Goal: Task Accomplishment & Management: Complete application form

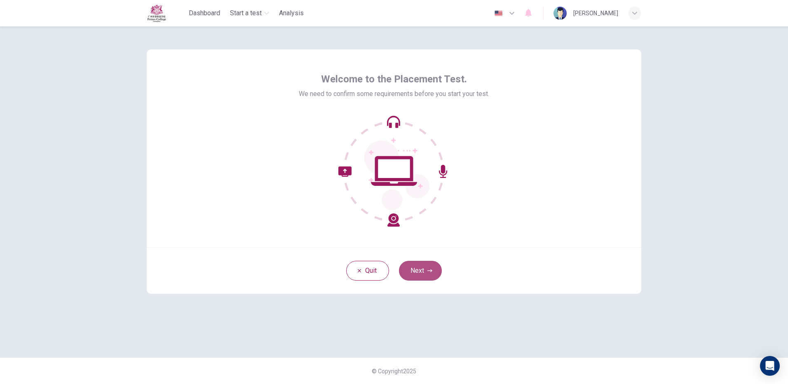
click at [417, 270] on button "Next" at bounding box center [420, 271] width 43 height 20
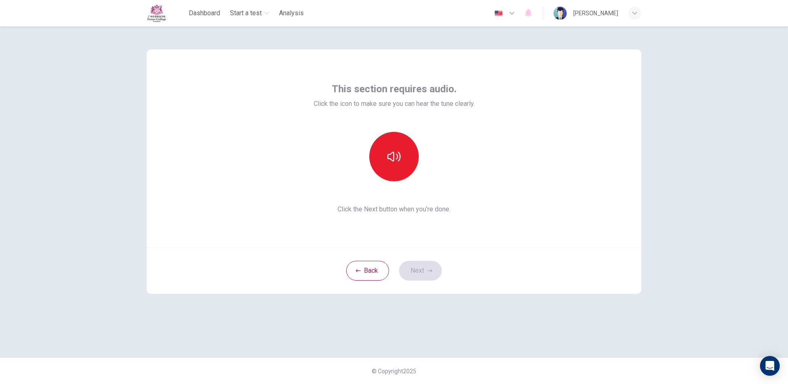
click at [520, 14] on button "button" at bounding box center [505, 13] width 30 height 16
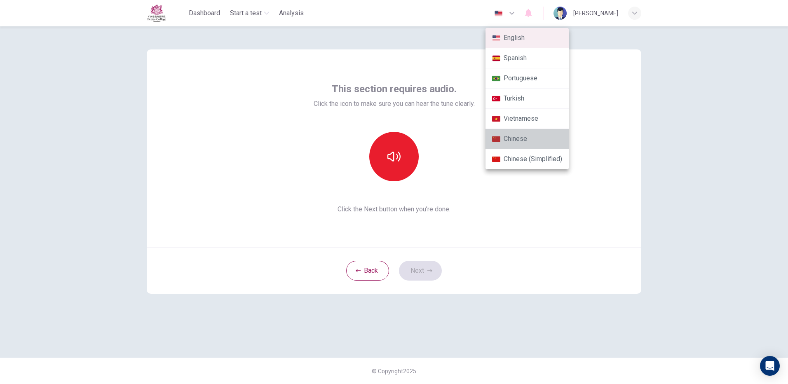
click at [535, 136] on li "Chinese" at bounding box center [526, 139] width 83 height 20
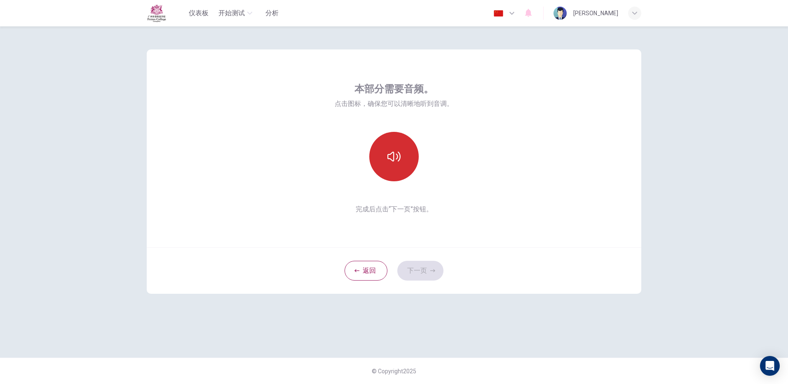
click at [397, 154] on icon "button" at bounding box center [393, 156] width 13 height 13
click at [378, 151] on button "button" at bounding box center [393, 156] width 49 height 49
click at [387, 153] on button "button" at bounding box center [393, 156] width 49 height 49
click at [421, 271] on button "下一页" at bounding box center [420, 271] width 46 height 20
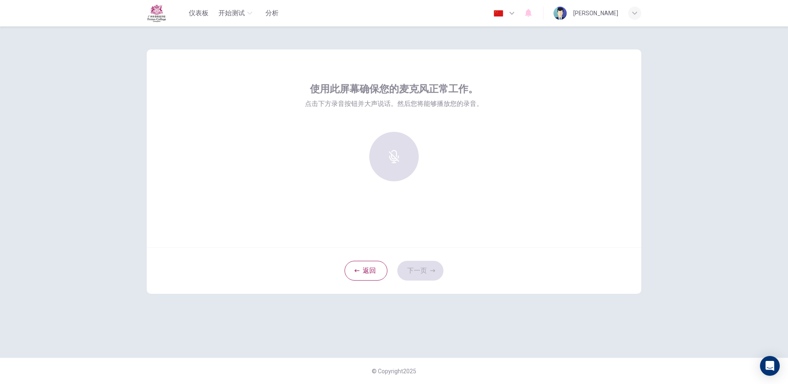
click at [517, 16] on icon "button" at bounding box center [512, 13] width 10 height 10
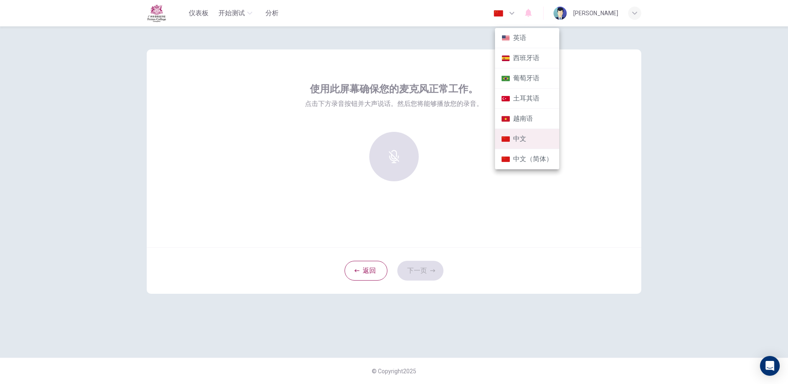
click at [428, 169] on div at bounding box center [394, 192] width 788 height 384
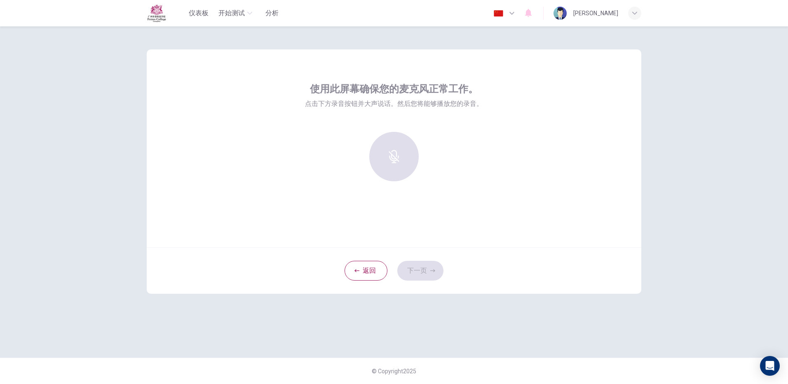
click at [517, 15] on icon "button" at bounding box center [512, 13] width 10 height 10
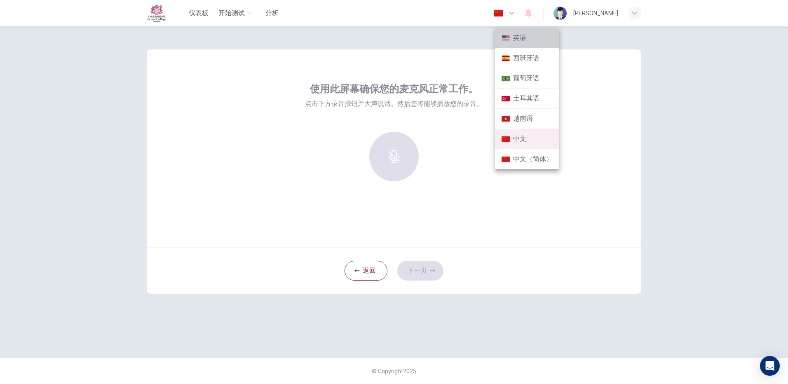
click at [527, 40] on li "英语" at bounding box center [527, 38] width 64 height 20
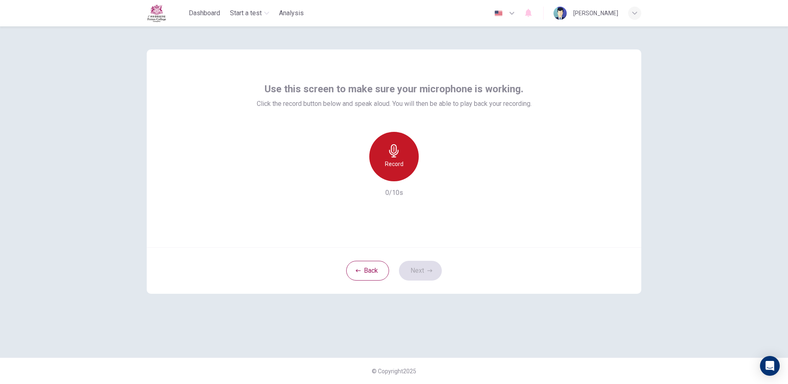
click at [403, 153] on div "Record" at bounding box center [393, 156] width 49 height 49
click at [392, 159] on div "Stop" at bounding box center [393, 156] width 49 height 49
click at [432, 176] on icon "button" at bounding box center [433, 174] width 4 height 5
click at [418, 272] on button "Next" at bounding box center [420, 271] width 43 height 20
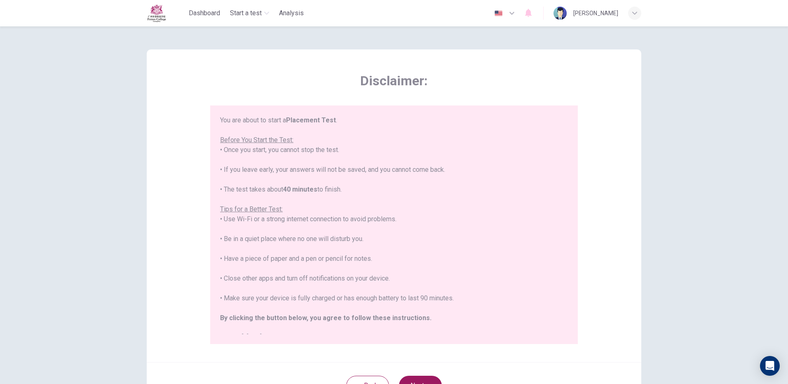
click at [517, 15] on icon "button" at bounding box center [512, 13] width 10 height 10
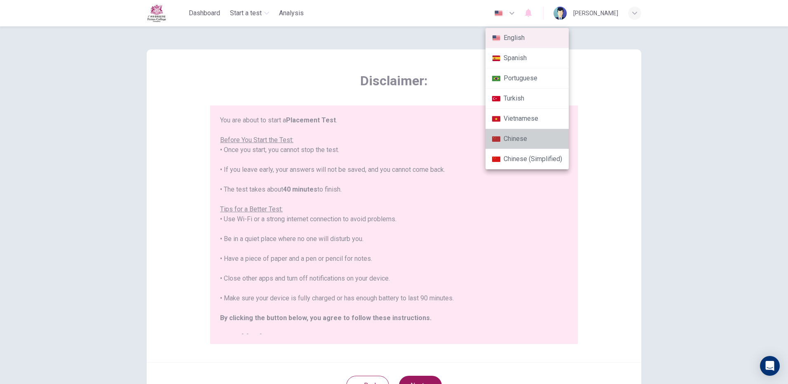
click at [530, 140] on li "Chinese" at bounding box center [526, 139] width 83 height 20
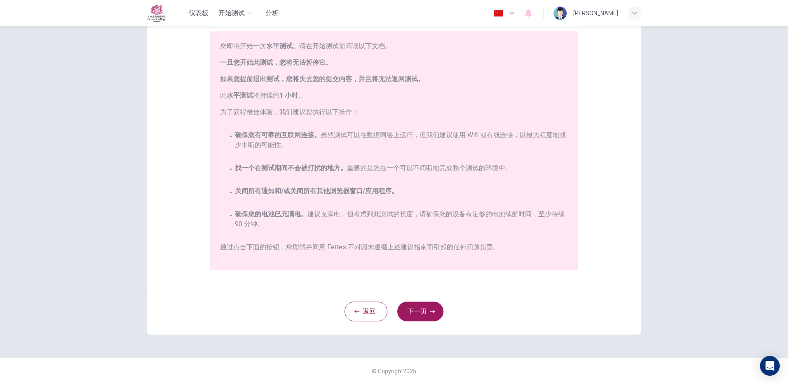
click at [520, 12] on button "button" at bounding box center [505, 13] width 30 height 16
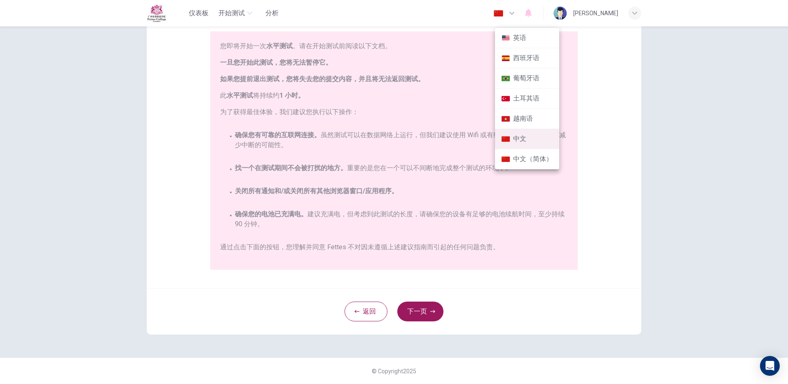
click at [530, 42] on li "英语" at bounding box center [527, 38] width 64 height 20
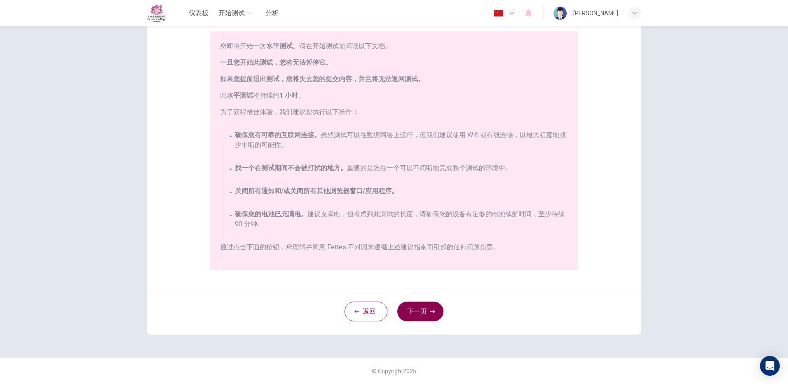
type input "en"
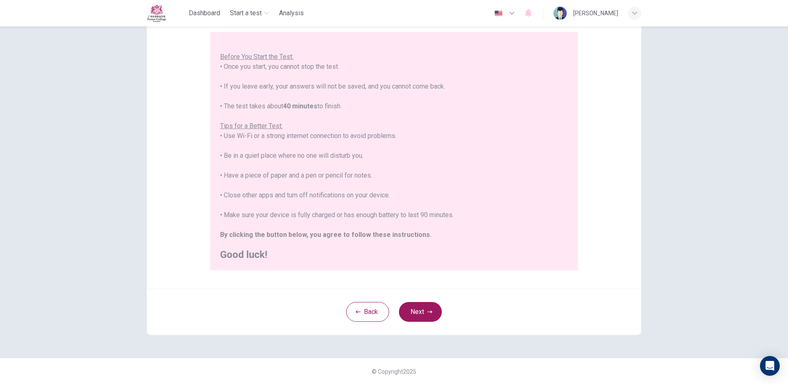
scroll to position [74, 0]
click at [422, 312] on button "Next" at bounding box center [420, 312] width 43 height 20
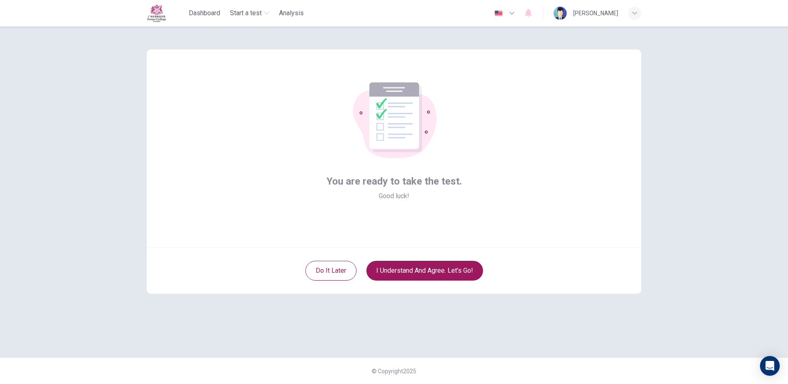
scroll to position [0, 0]
click at [450, 271] on button "I understand and agree. Let’s go!" at bounding box center [424, 271] width 117 height 20
click at [420, 270] on button "I understand and agree. Let’s go!" at bounding box center [424, 271] width 117 height 20
click at [422, 270] on button "I understand and agree. Let’s go!" at bounding box center [424, 271] width 117 height 20
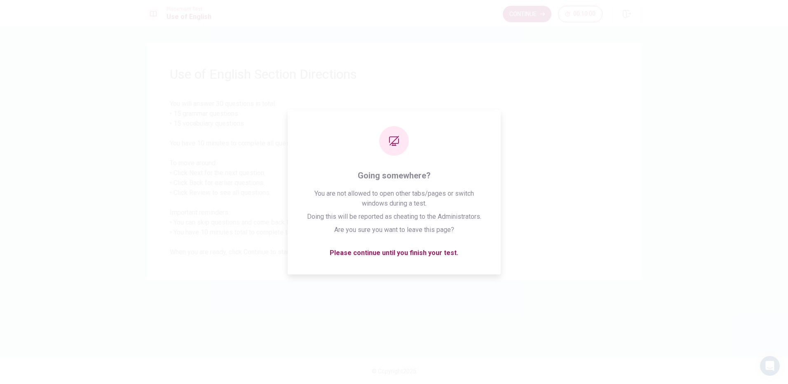
drag, startPoint x: 762, startPoint y: 1, endPoint x: 527, endPoint y: 197, distance: 305.4
click at [527, 197] on span "You will answer 30 questions in total: • 15 grammar questions • 15 vocabulary q…" at bounding box center [394, 178] width 448 height 158
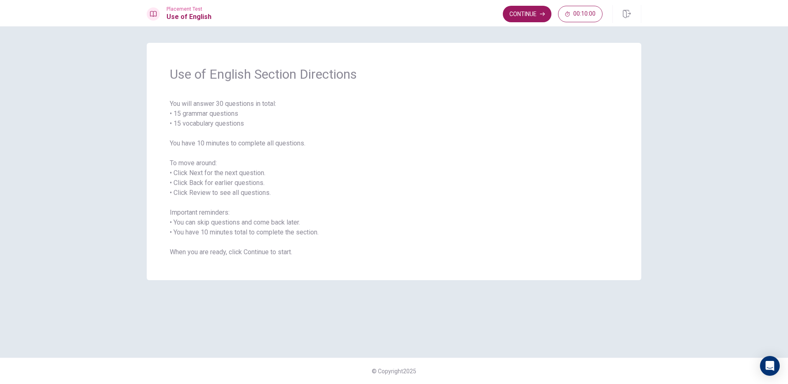
click at [255, 169] on span "You will answer 30 questions in total: • 15 grammar questions • 15 vocabulary q…" at bounding box center [394, 178] width 448 height 158
click at [533, 14] on button "Continue" at bounding box center [527, 14] width 49 height 16
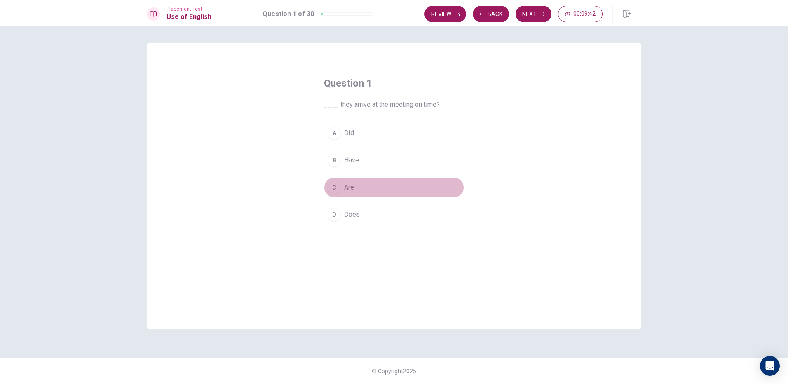
click at [333, 185] on div "C" at bounding box center [334, 187] width 13 height 13
click at [360, 186] on button "C Are" at bounding box center [394, 187] width 140 height 21
click at [532, 8] on button "Next" at bounding box center [534, 14] width 36 height 16
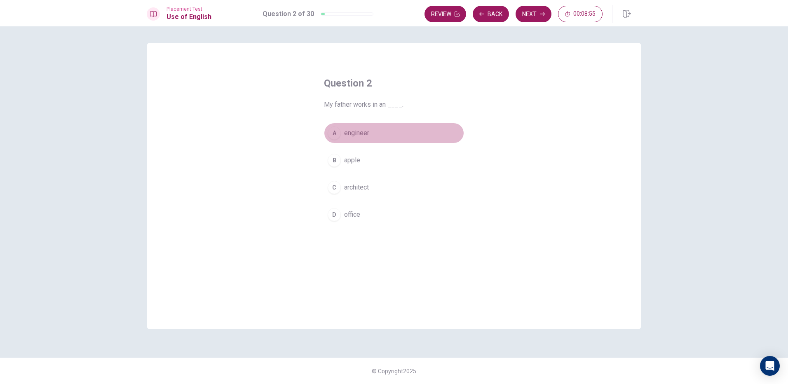
click at [336, 131] on div "A" at bounding box center [334, 133] width 13 height 13
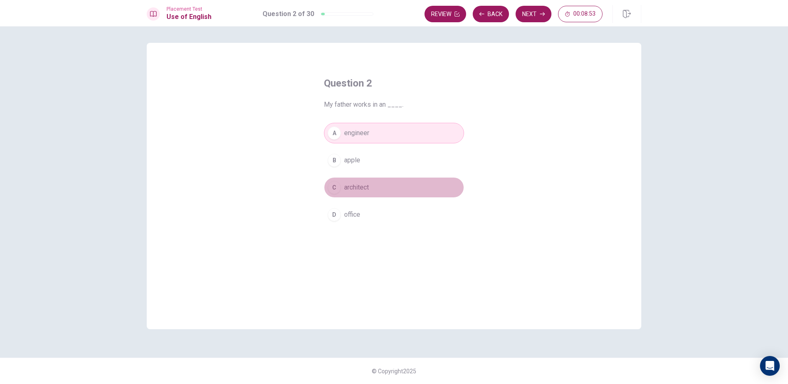
click at [339, 189] on div "C" at bounding box center [334, 187] width 13 height 13
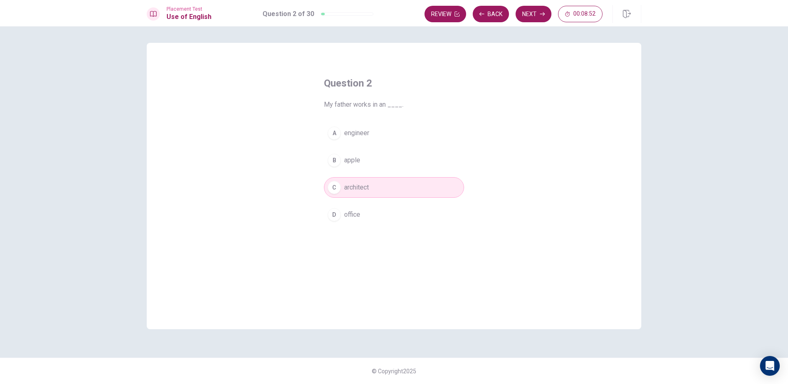
click at [338, 143] on div "A engineer B apple C architect D office" at bounding box center [394, 174] width 140 height 102
click at [337, 135] on div "A" at bounding box center [334, 133] width 13 height 13
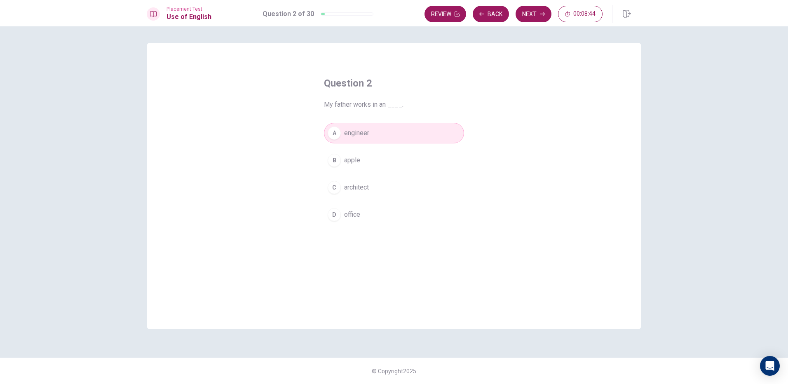
click at [336, 190] on div "C" at bounding box center [334, 187] width 13 height 13
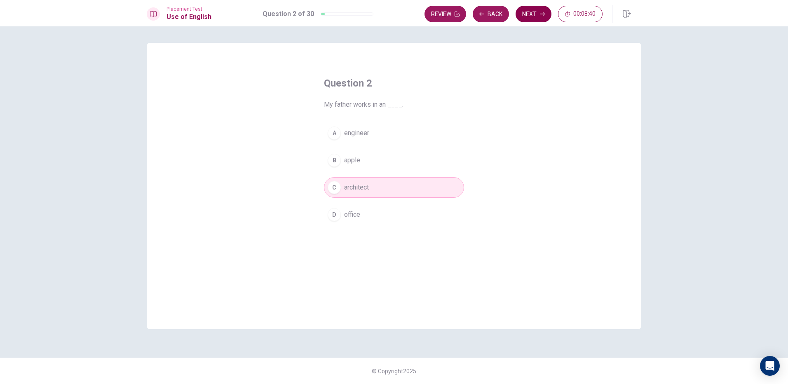
click at [532, 14] on button "Next" at bounding box center [534, 14] width 36 height 16
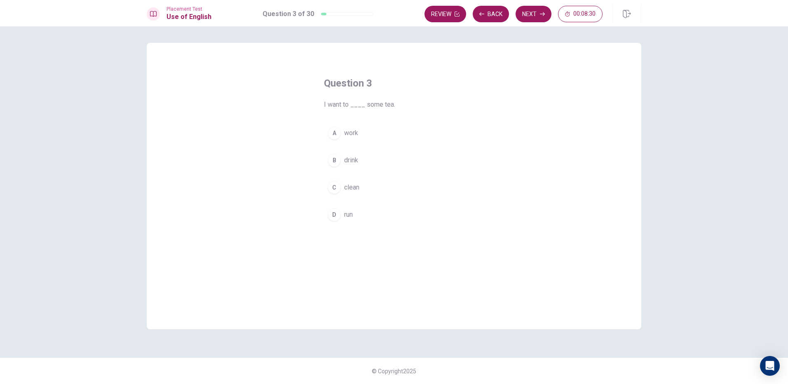
click at [335, 159] on div "B" at bounding box center [334, 160] width 13 height 13
click at [537, 11] on button "Next" at bounding box center [534, 14] width 36 height 16
click at [354, 212] on span "have" at bounding box center [351, 215] width 14 height 10
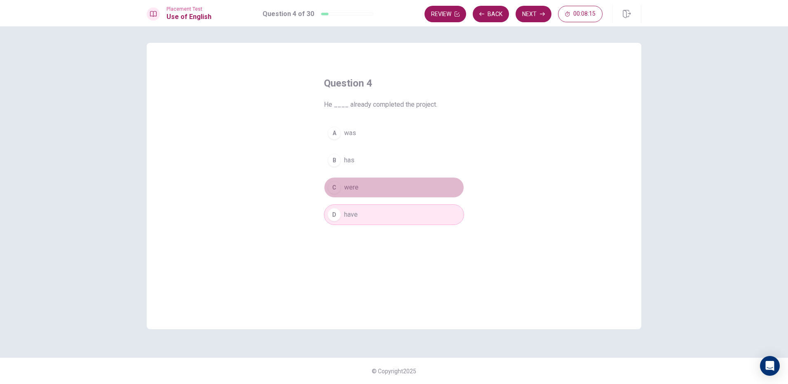
click at [347, 183] on span "were" at bounding box center [351, 188] width 14 height 10
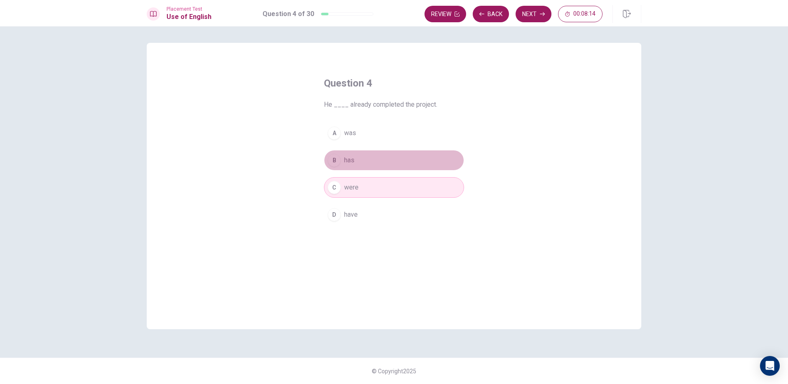
click at [345, 154] on button "B has" at bounding box center [394, 160] width 140 height 21
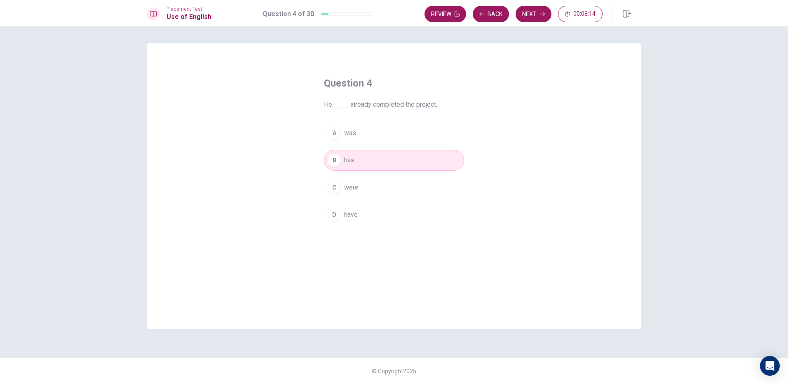
click at [343, 143] on div "A was B has C were D have" at bounding box center [394, 174] width 140 height 102
click at [346, 130] on span "was" at bounding box center [350, 133] width 12 height 10
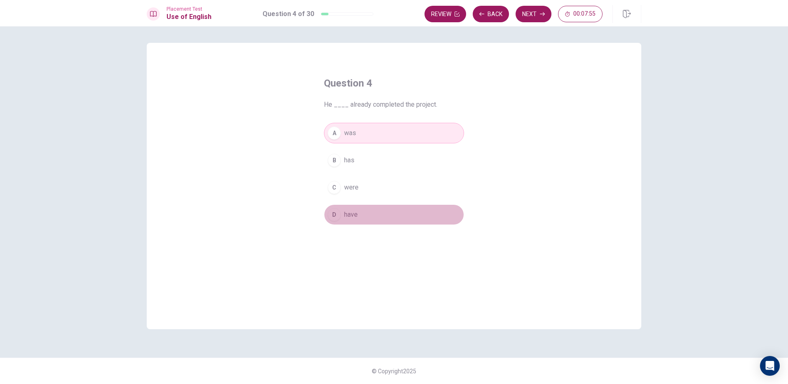
drag, startPoint x: 360, startPoint y: 216, endPoint x: 373, endPoint y: 210, distance: 14.7
click at [360, 216] on button "D have" at bounding box center [394, 214] width 140 height 21
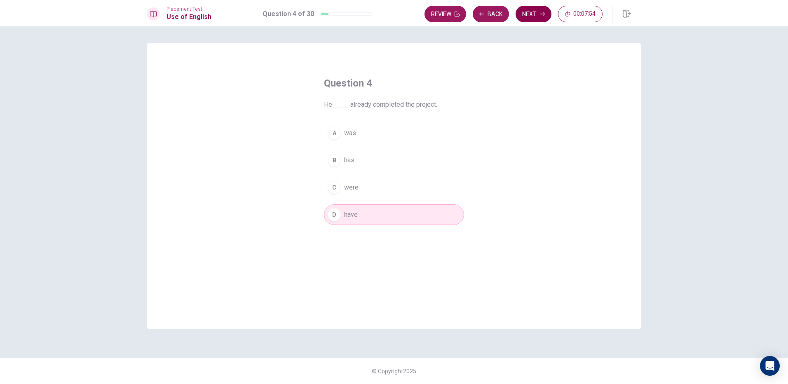
click at [537, 13] on button "Next" at bounding box center [534, 14] width 36 height 16
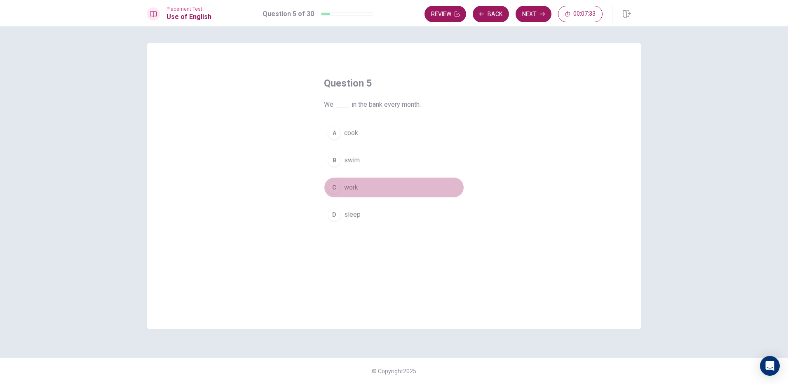
drag, startPoint x: 331, startPoint y: 184, endPoint x: 338, endPoint y: 181, distance: 7.0
click at [331, 183] on div "C" at bounding box center [334, 187] width 13 height 13
click at [532, 13] on button "Next" at bounding box center [534, 14] width 36 height 16
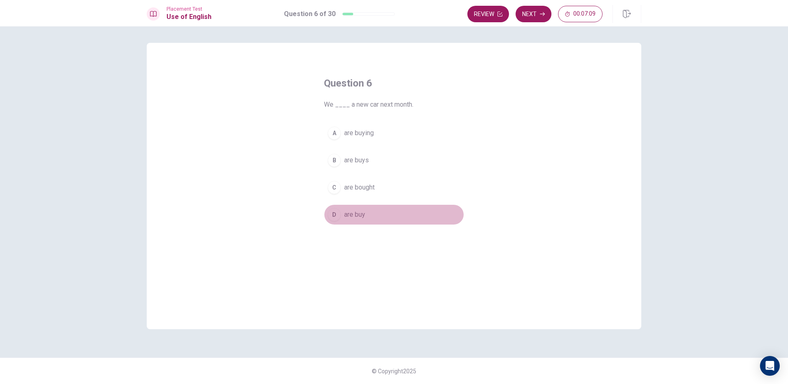
click at [340, 218] on button "D are buy" at bounding box center [394, 214] width 140 height 21
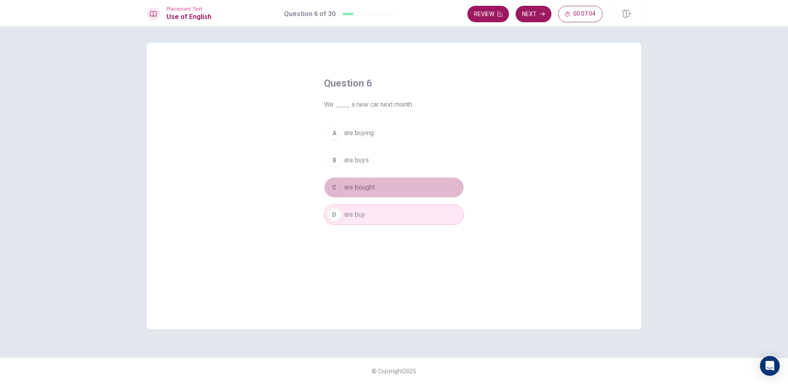
click at [345, 188] on span "are bought" at bounding box center [359, 188] width 30 height 10
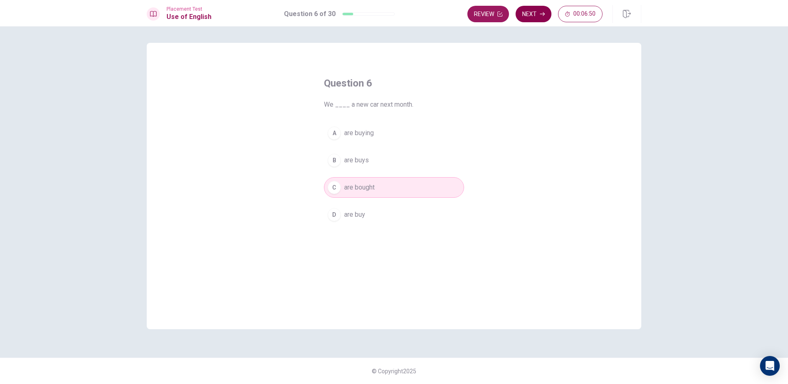
click at [536, 14] on button "Next" at bounding box center [534, 14] width 36 height 16
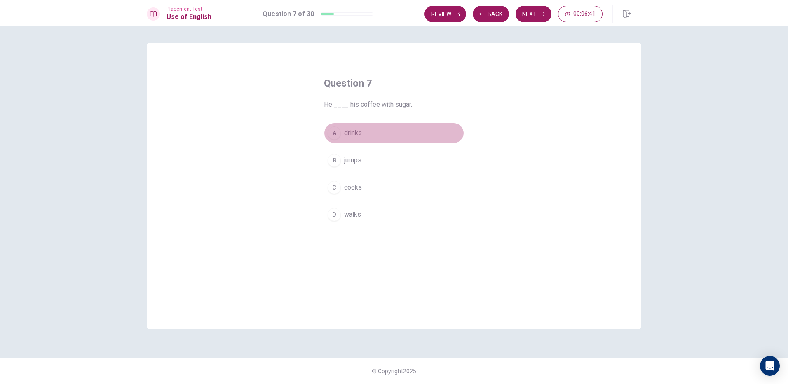
click at [335, 137] on div "A" at bounding box center [334, 133] width 13 height 13
click at [531, 10] on button "Next" at bounding box center [534, 14] width 36 height 16
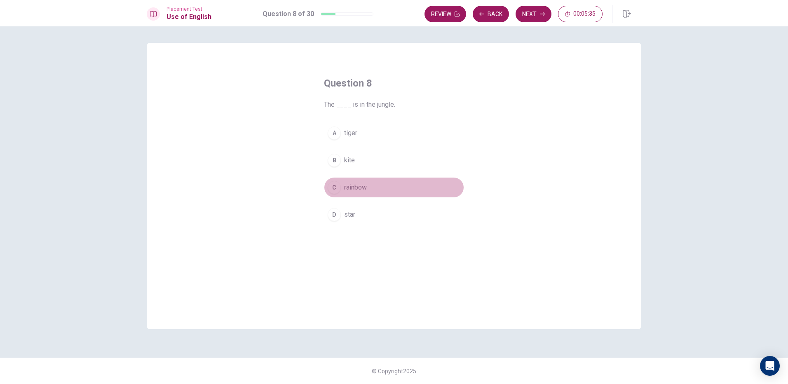
click at [340, 190] on div "C" at bounding box center [334, 187] width 13 height 13
click at [539, 14] on button "Next" at bounding box center [534, 14] width 36 height 16
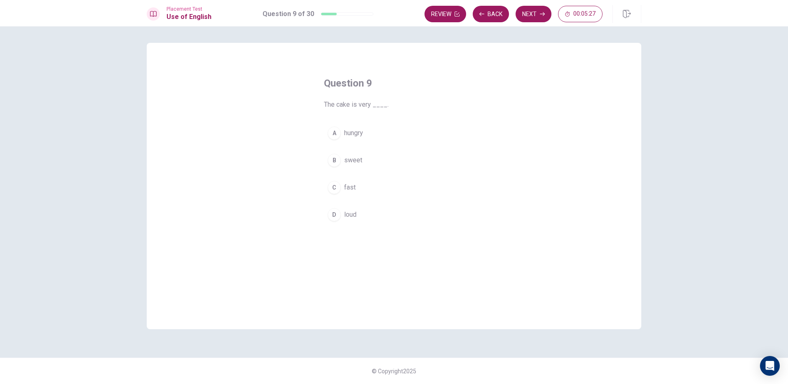
click at [335, 158] on div "B" at bounding box center [334, 160] width 13 height 13
click at [532, 13] on button "Next" at bounding box center [534, 14] width 36 height 16
drag, startPoint x: 204, startPoint y: 192, endPoint x: 338, endPoint y: 204, distance: 134.8
click at [348, 204] on div "Question 10 She lives in a big ____. A house B cup C desk D book" at bounding box center [394, 186] width 495 height 286
drag, startPoint x: 338, startPoint y: 134, endPoint x: 331, endPoint y: 141, distance: 9.6
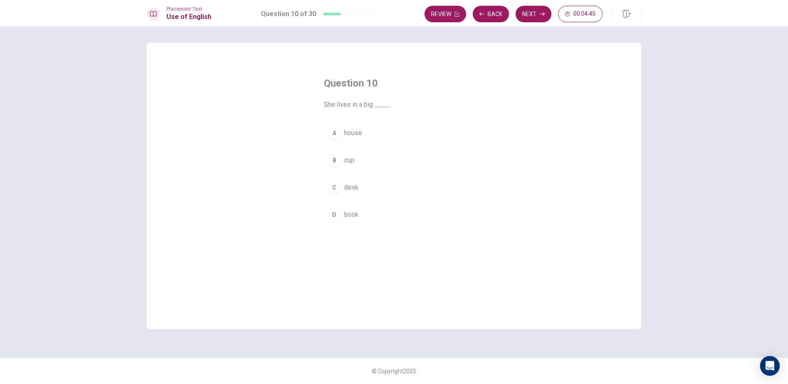
click at [331, 141] on button "A house" at bounding box center [394, 133] width 140 height 21
click at [328, 157] on div "B" at bounding box center [334, 160] width 13 height 13
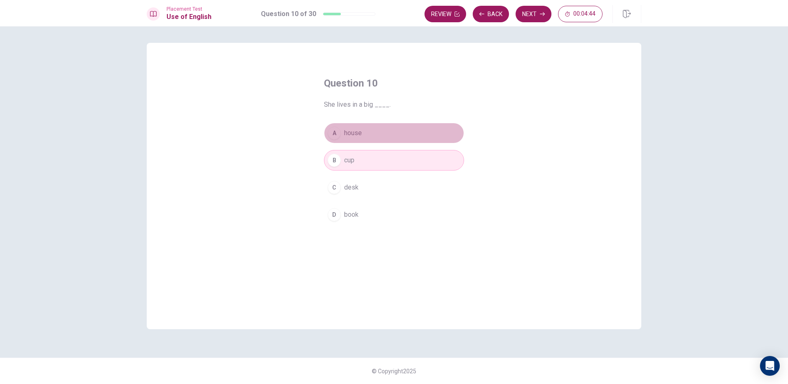
click at [330, 129] on div "A" at bounding box center [334, 133] width 13 height 13
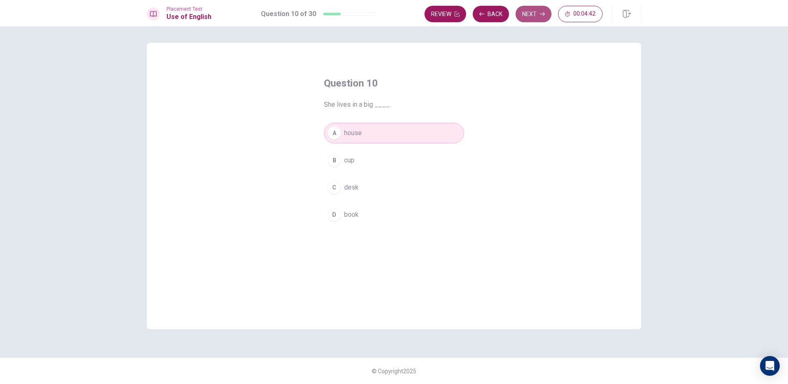
click at [531, 9] on button "Next" at bounding box center [534, 14] width 36 height 16
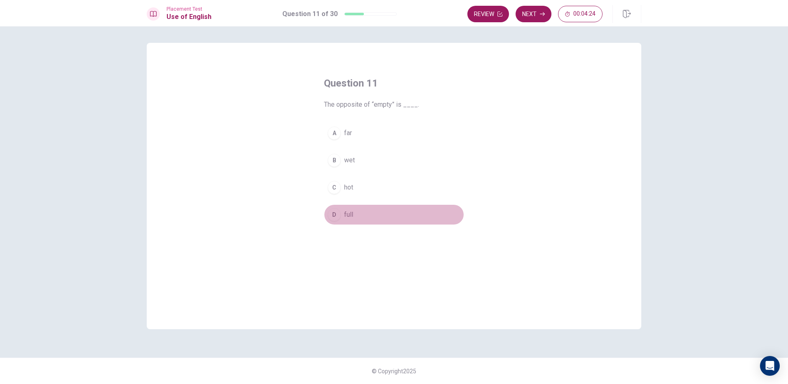
drag, startPoint x: 332, startPoint y: 217, endPoint x: 491, endPoint y: 180, distance: 162.8
click at [334, 216] on div "D" at bounding box center [334, 214] width 13 height 13
click at [533, 10] on button "Next" at bounding box center [534, 14] width 36 height 16
click at [331, 213] on div "D" at bounding box center [334, 214] width 13 height 13
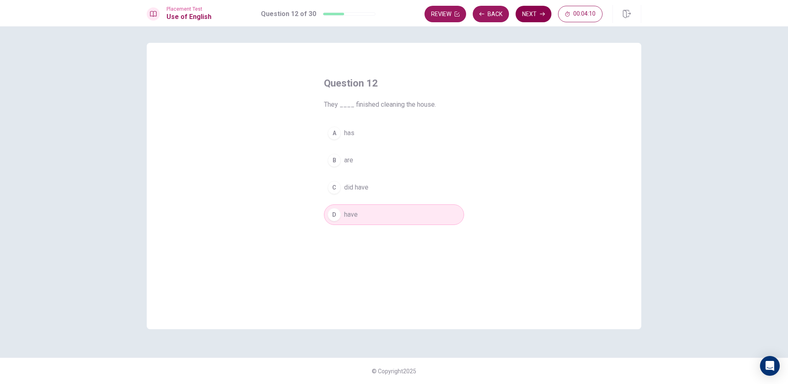
click at [541, 11] on button "Next" at bounding box center [534, 14] width 36 height 16
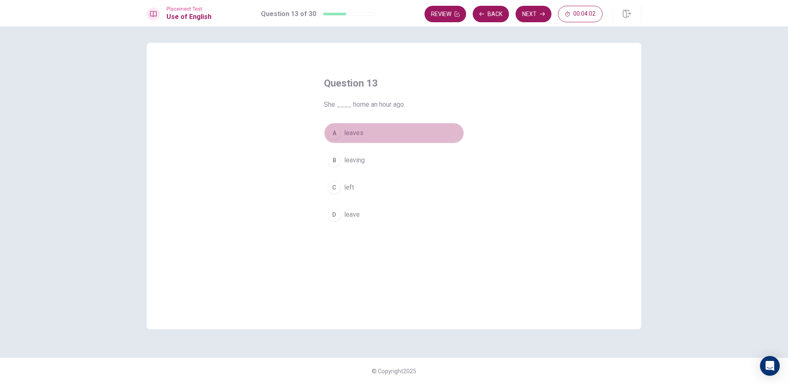
click at [342, 129] on button "A leaves" at bounding box center [394, 133] width 140 height 21
click at [531, 10] on button "Next" at bounding box center [534, 14] width 36 height 16
click at [335, 131] on div "A" at bounding box center [334, 133] width 13 height 13
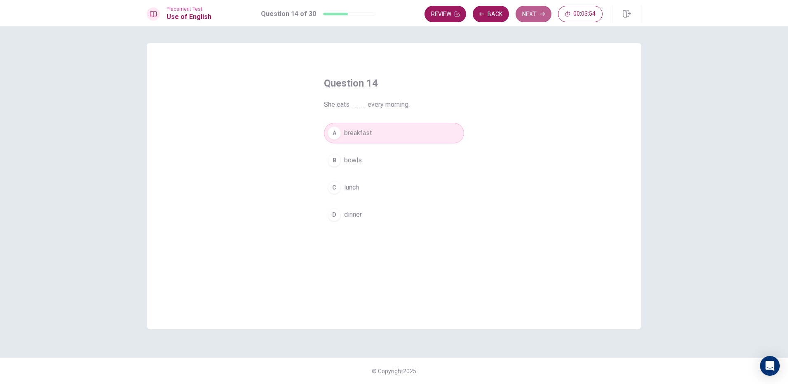
drag, startPoint x: 528, startPoint y: 10, endPoint x: 533, endPoint y: 27, distance: 17.7
click at [528, 12] on button "Next" at bounding box center [534, 14] width 36 height 16
click at [333, 161] on div "B" at bounding box center [334, 160] width 13 height 13
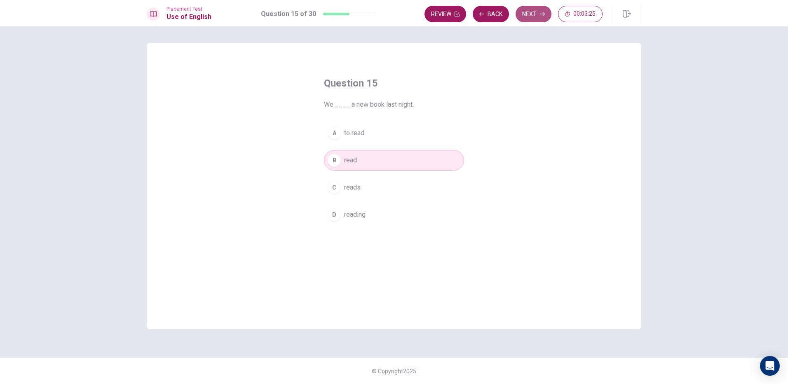
click at [532, 11] on button "Next" at bounding box center [534, 14] width 36 height 16
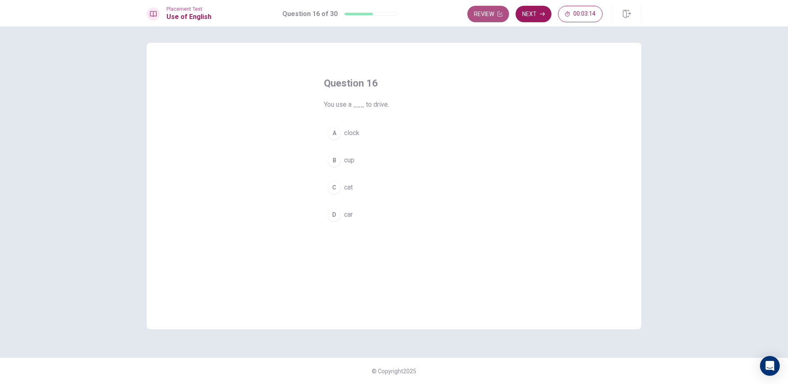
click at [491, 11] on button "Review" at bounding box center [488, 14] width 42 height 16
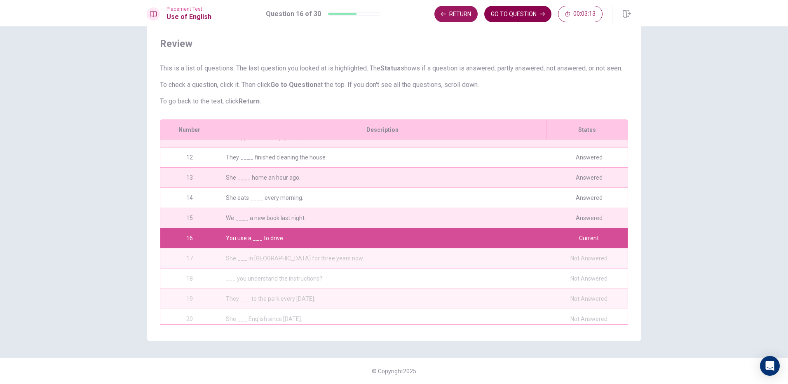
scroll to position [223, 0]
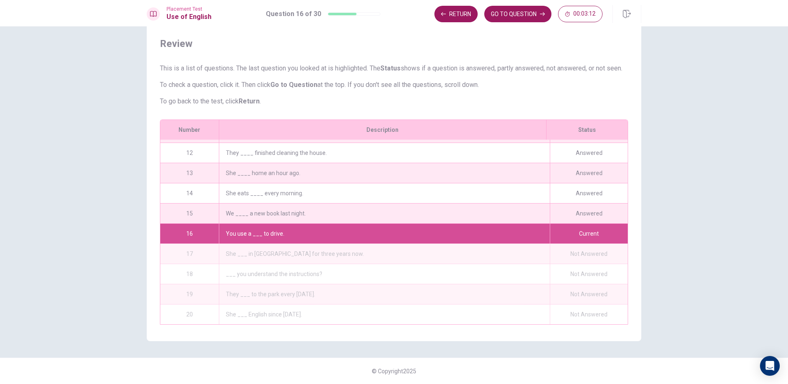
click at [352, 204] on div "We ____ a new book last night." at bounding box center [384, 214] width 331 height 20
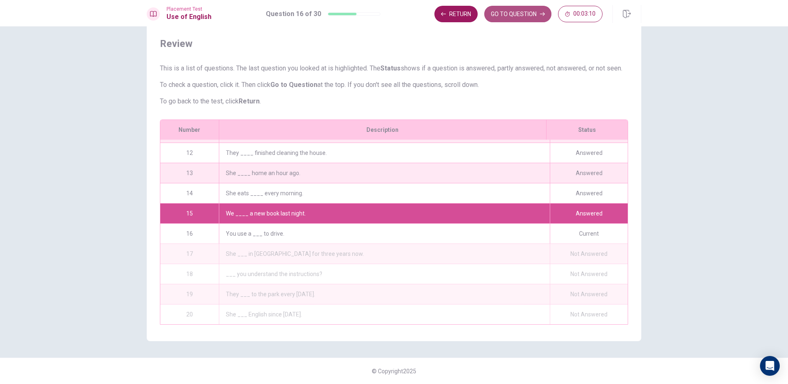
click at [518, 10] on button "GO TO QUESTION" at bounding box center [517, 14] width 67 height 16
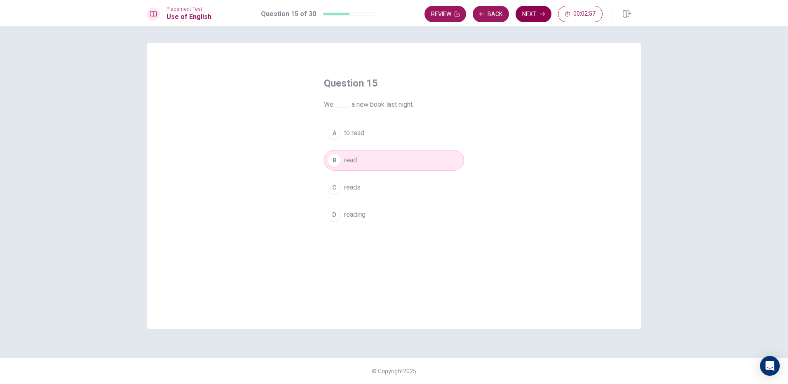
click at [528, 19] on button "Next" at bounding box center [534, 14] width 36 height 16
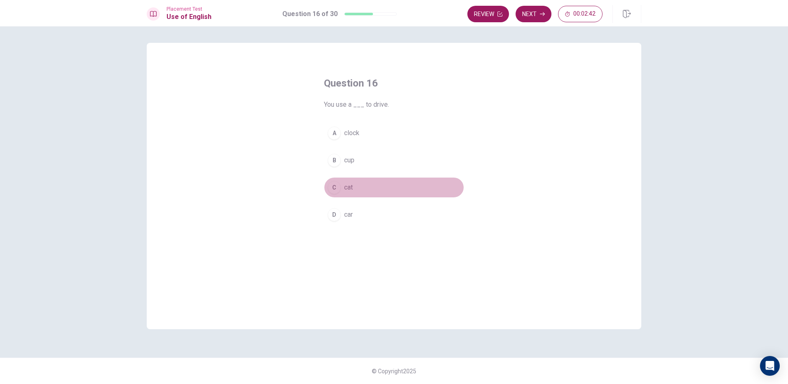
click at [336, 190] on div "C" at bounding box center [334, 187] width 13 height 13
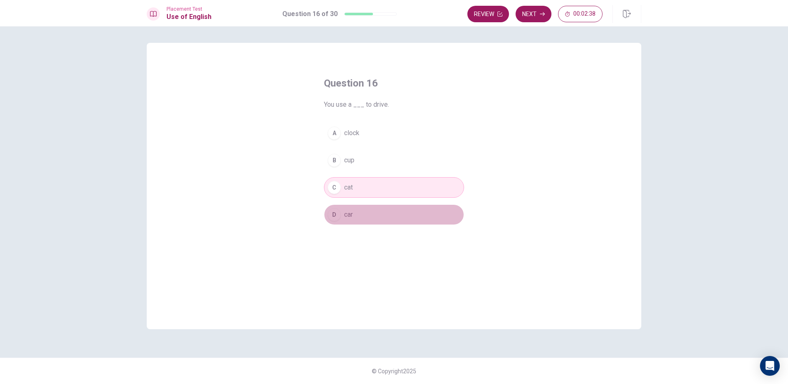
click at [338, 218] on div "D" at bounding box center [334, 214] width 13 height 13
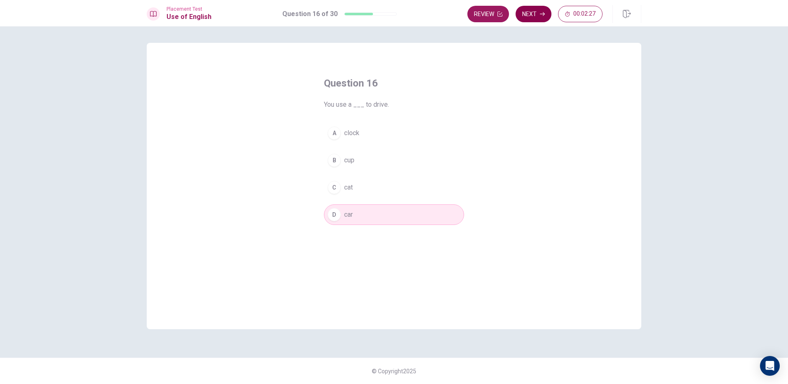
click at [539, 13] on button "Next" at bounding box center [534, 14] width 36 height 16
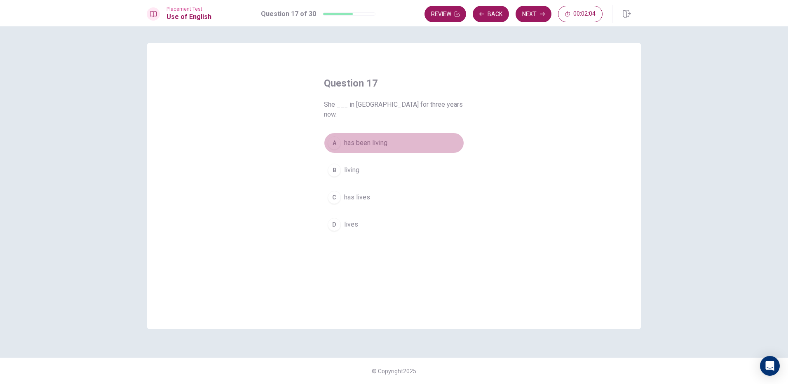
drag, startPoint x: 331, startPoint y: 129, endPoint x: 326, endPoint y: 136, distance: 8.9
click at [332, 136] on div "A" at bounding box center [334, 142] width 13 height 13
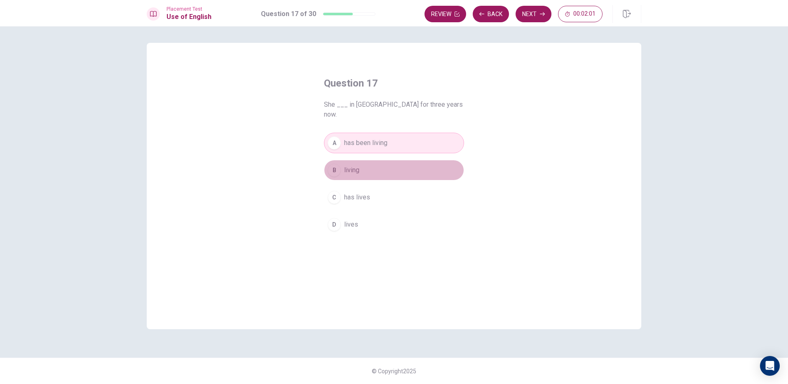
click at [340, 164] on div "B" at bounding box center [334, 170] width 13 height 13
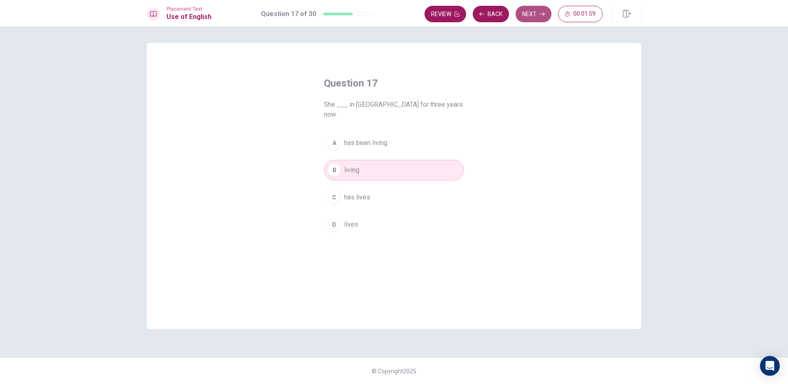
click at [538, 17] on button "Next" at bounding box center [534, 14] width 36 height 16
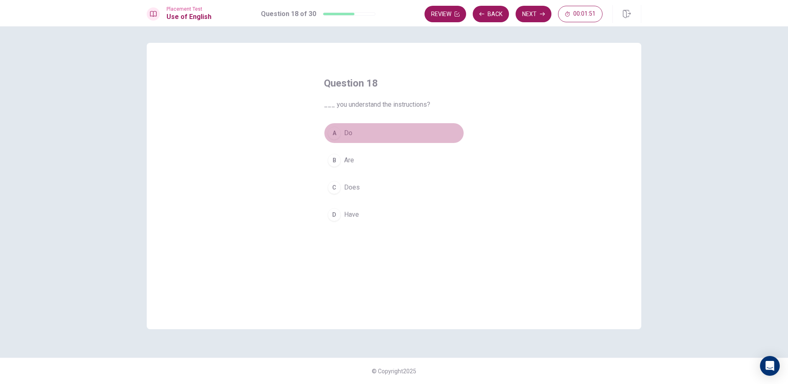
click at [335, 136] on div "A" at bounding box center [334, 133] width 13 height 13
click at [525, 10] on button "Next" at bounding box center [534, 14] width 36 height 16
drag, startPoint x: 331, startPoint y: 129, endPoint x: 343, endPoint y: 129, distance: 12.0
click at [336, 129] on div "A" at bounding box center [334, 133] width 13 height 13
click at [537, 15] on button "Next" at bounding box center [534, 14] width 36 height 16
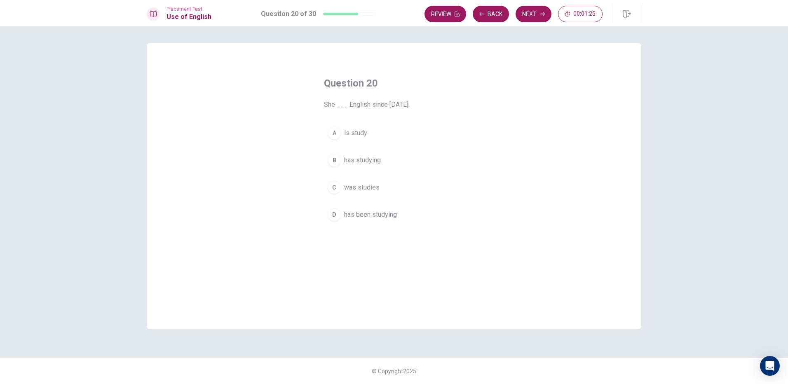
click at [345, 176] on div "A is study B has studying C was studies D has been studying" at bounding box center [394, 174] width 140 height 102
click at [337, 186] on div "C" at bounding box center [334, 187] width 13 height 13
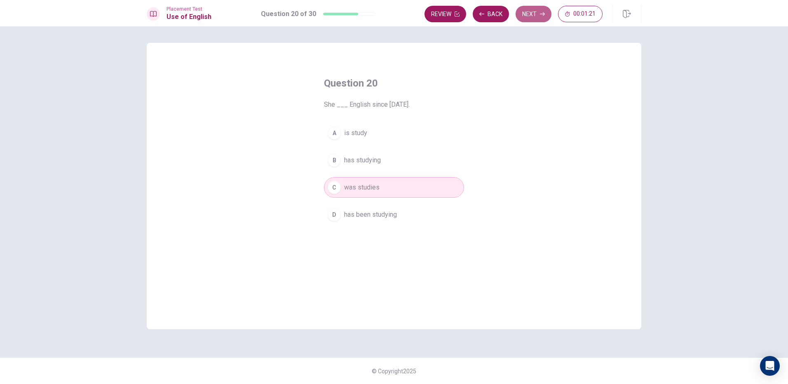
click at [536, 15] on button "Next" at bounding box center [534, 14] width 36 height 16
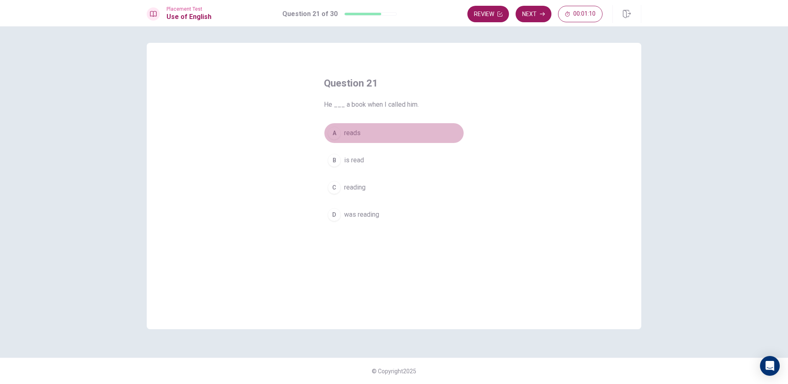
click at [339, 137] on div "A" at bounding box center [334, 133] width 13 height 13
click at [532, 14] on button "Next" at bounding box center [534, 14] width 36 height 16
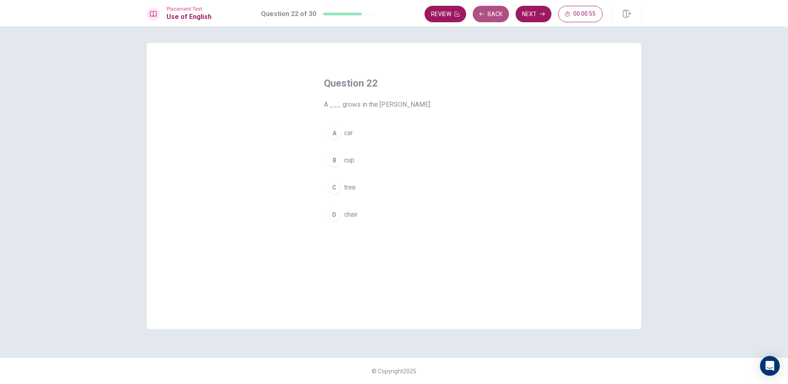
click at [484, 12] on icon "button" at bounding box center [481, 14] width 5 height 5
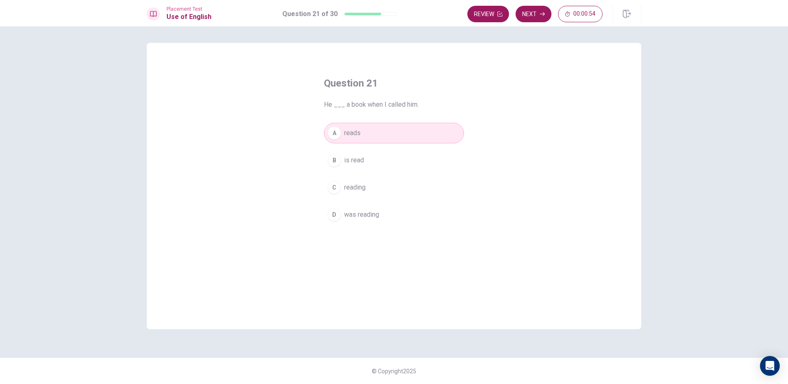
click at [349, 170] on button "B is read" at bounding box center [394, 160] width 140 height 21
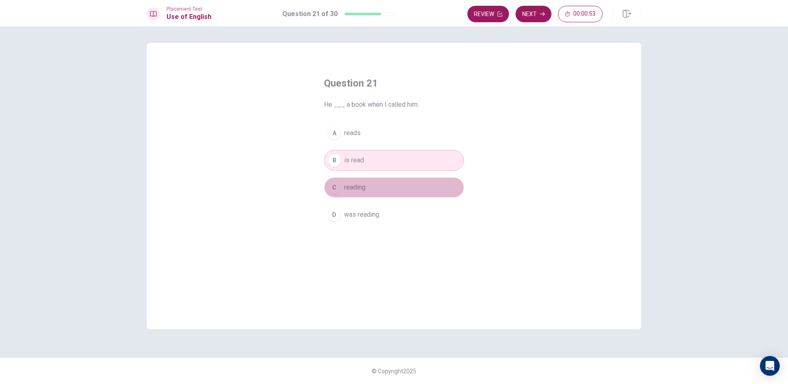
click at [349, 184] on span "reading" at bounding box center [354, 188] width 21 height 10
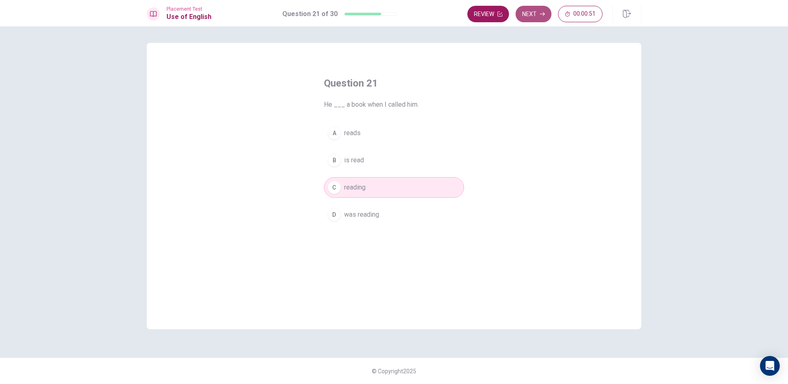
click at [534, 12] on button "Next" at bounding box center [534, 14] width 36 height 16
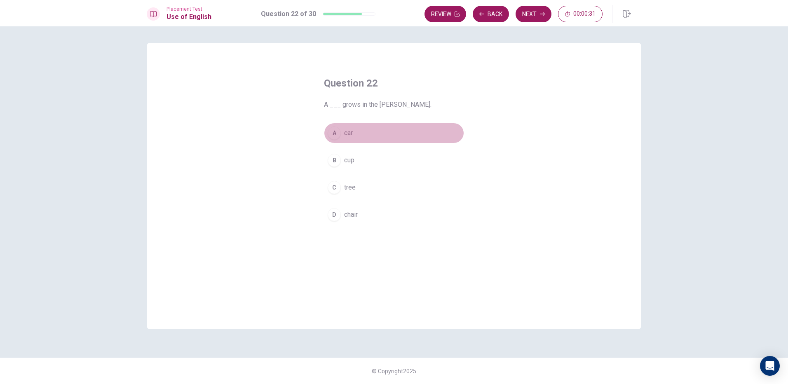
click at [347, 134] on span "car" at bounding box center [348, 133] width 9 height 10
click at [349, 164] on span "cup" at bounding box center [349, 160] width 10 height 10
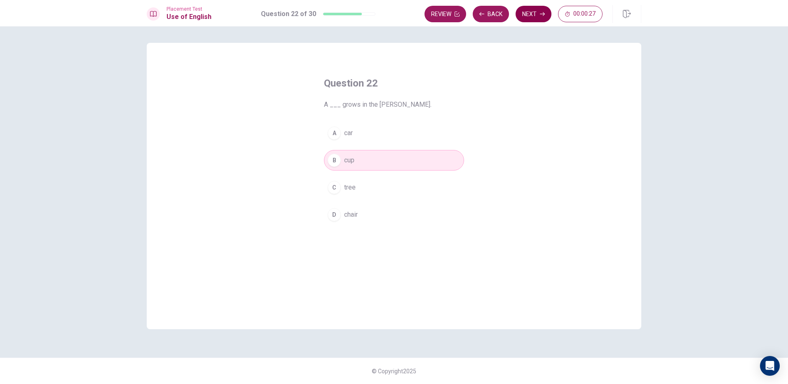
click at [521, 16] on button "Next" at bounding box center [534, 14] width 36 height 16
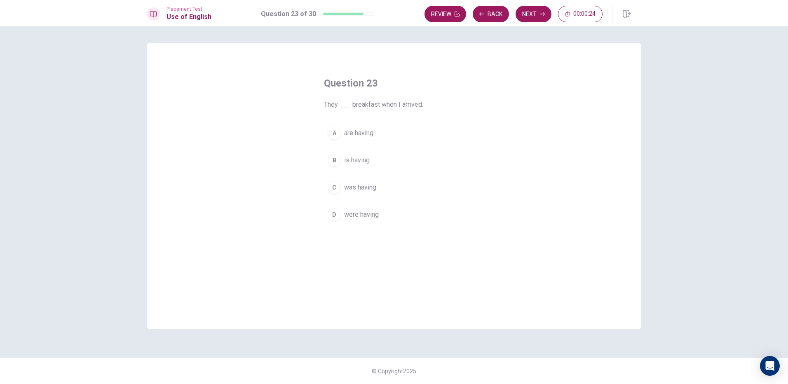
click at [370, 135] on span "are having" at bounding box center [358, 133] width 29 height 10
drag, startPoint x: 534, startPoint y: 11, endPoint x: 529, endPoint y: 18, distance: 8.8
click at [534, 12] on button "Next" at bounding box center [534, 14] width 36 height 16
drag, startPoint x: 361, startPoint y: 158, endPoint x: 351, endPoint y: 177, distance: 21.0
click at [358, 159] on span "stand" at bounding box center [352, 160] width 16 height 10
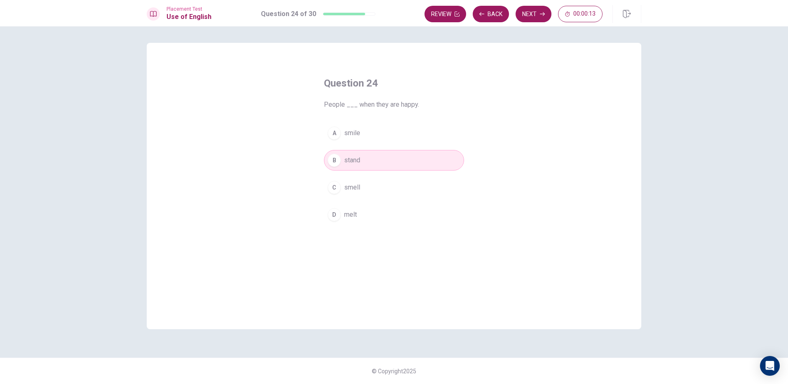
drag, startPoint x: 347, startPoint y: 202, endPoint x: 349, endPoint y: 196, distance: 5.6
click at [349, 196] on div "A smile B stand C smell D melt" at bounding box center [394, 174] width 140 height 102
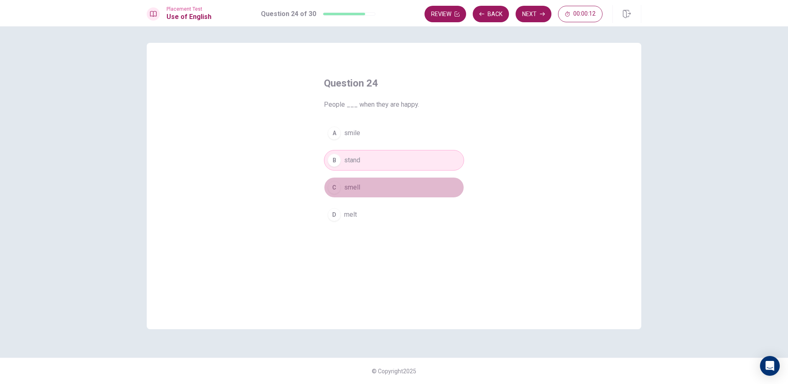
click at [349, 196] on button "C smell" at bounding box center [394, 187] width 140 height 21
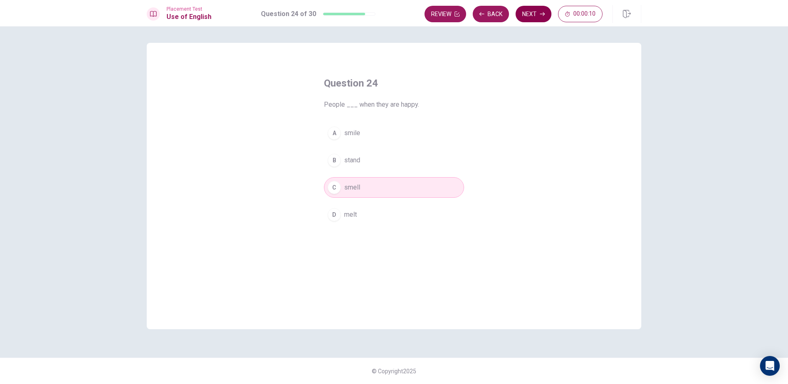
click at [531, 18] on button "Next" at bounding box center [534, 14] width 36 height 16
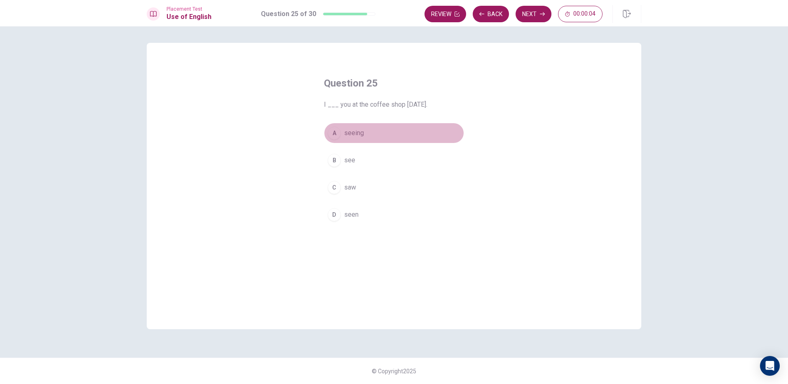
click at [370, 132] on button "A seeing" at bounding box center [394, 133] width 140 height 21
click at [354, 209] on button "D seen" at bounding box center [394, 214] width 140 height 21
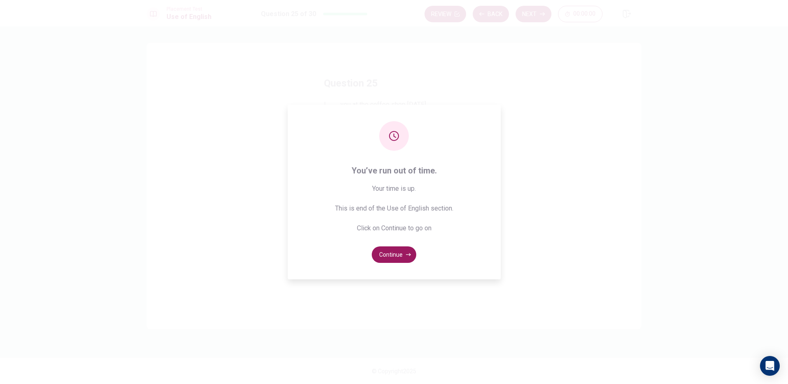
click at [373, 163] on div "You’ve run out of time. Your time is up. This is end of the Use of English sect…" at bounding box center [394, 192] width 213 height 175
click at [396, 254] on button "Continue" at bounding box center [394, 254] width 45 height 16
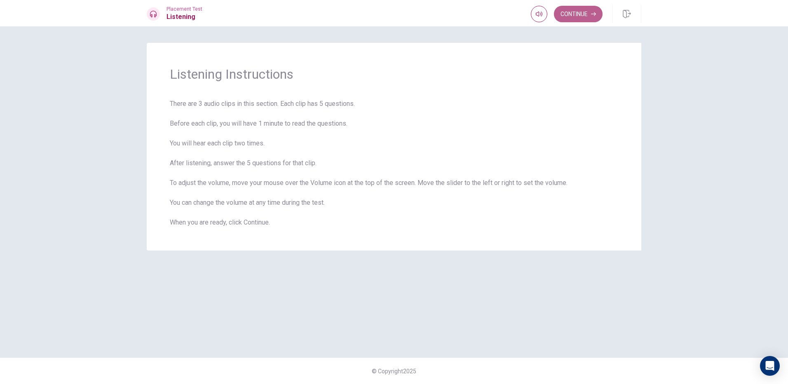
drag, startPoint x: 579, startPoint y: 14, endPoint x: 579, endPoint y: 20, distance: 5.8
click at [579, 19] on button "Continue" at bounding box center [578, 14] width 49 height 16
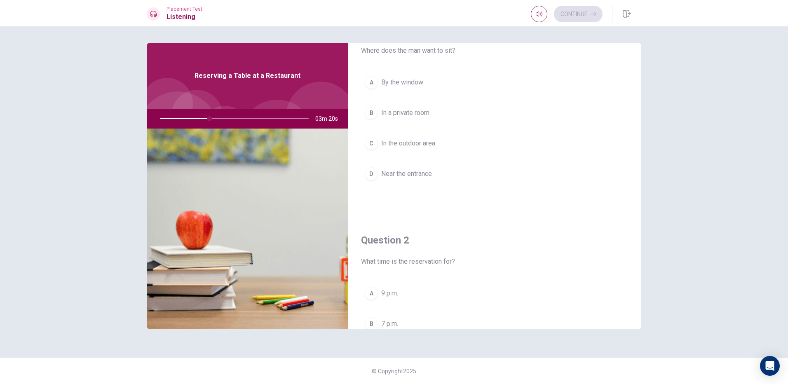
scroll to position [165, 0]
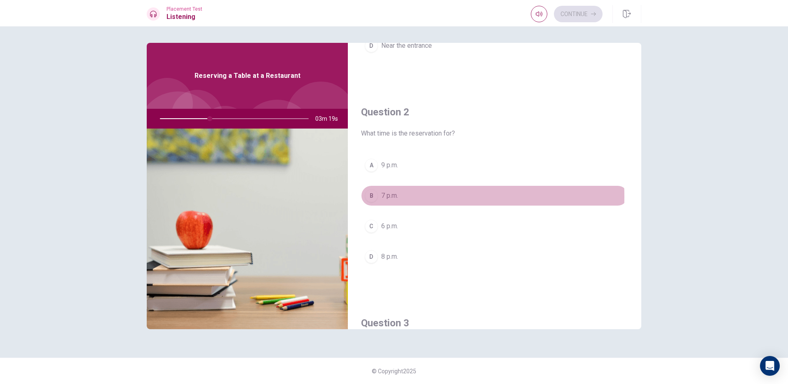
click at [370, 197] on div "B" at bounding box center [371, 195] width 13 height 13
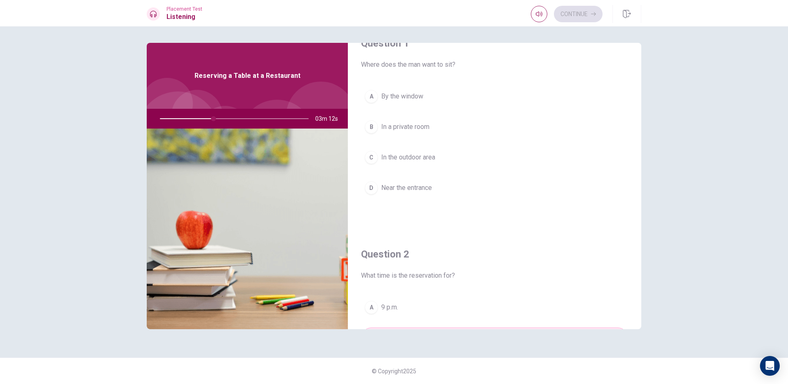
scroll to position [0, 0]
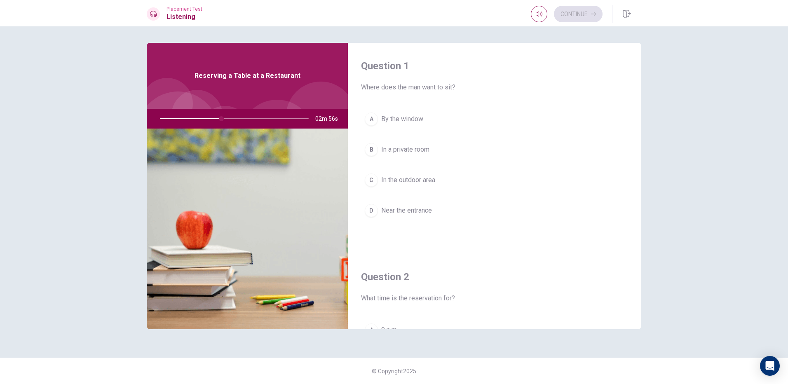
click at [375, 118] on div "A" at bounding box center [371, 119] width 13 height 13
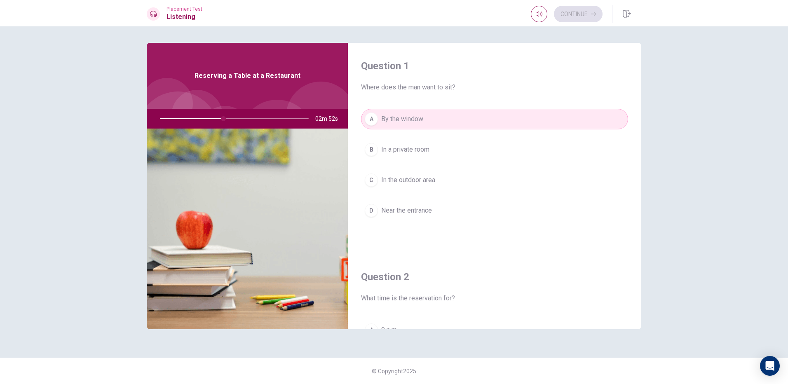
click at [218, 117] on div at bounding box center [232, 119] width 165 height 20
drag, startPoint x: 225, startPoint y: 119, endPoint x: 213, endPoint y: 118, distance: 11.2
click at [213, 118] on div at bounding box center [232, 119] width 165 height 20
click at [213, 116] on div at bounding box center [232, 119] width 165 height 20
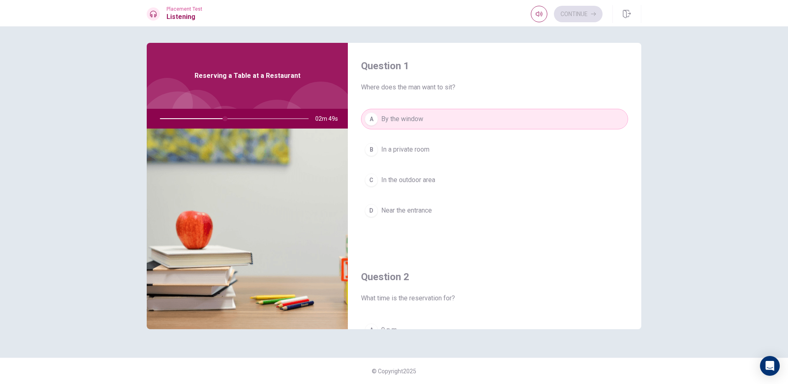
click at [214, 118] on div at bounding box center [232, 119] width 165 height 20
click at [431, 118] on button "A By the window" at bounding box center [494, 119] width 267 height 21
click at [240, 117] on div at bounding box center [232, 119] width 165 height 20
click at [234, 117] on div at bounding box center [232, 119] width 165 height 20
drag, startPoint x: 254, startPoint y: 117, endPoint x: 225, endPoint y: 118, distance: 28.5
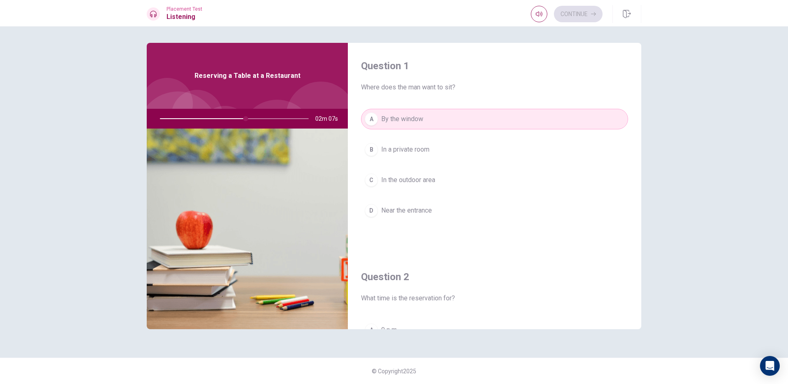
click at [227, 119] on div at bounding box center [232, 119] width 165 height 20
click at [225, 116] on div at bounding box center [232, 119] width 165 height 20
click at [196, 113] on div at bounding box center [232, 119] width 165 height 20
click at [196, 116] on div at bounding box center [232, 119] width 165 height 20
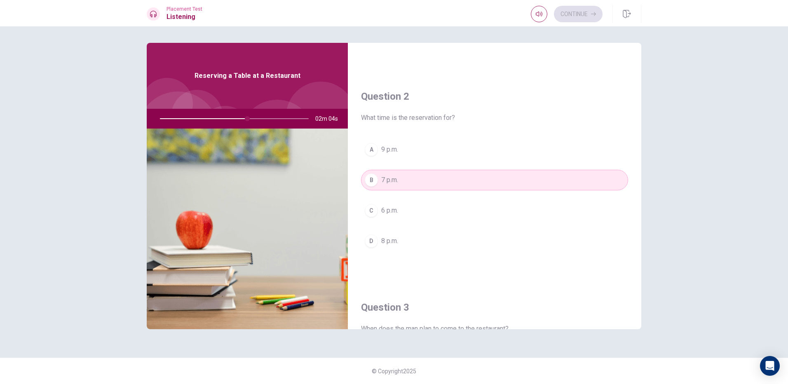
scroll to position [206, 0]
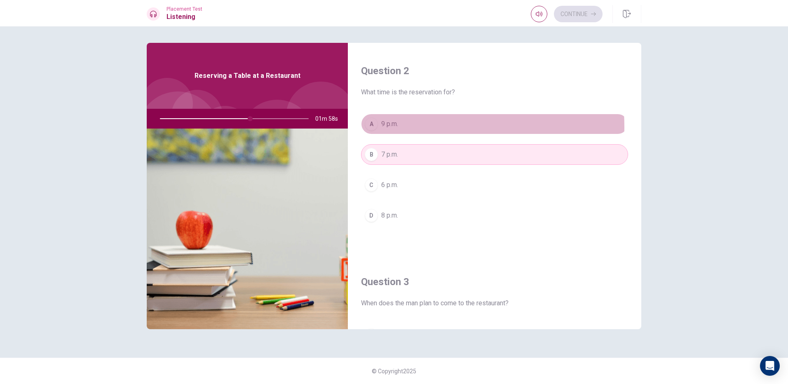
click at [408, 127] on button "A 9 p.m." at bounding box center [494, 124] width 267 height 21
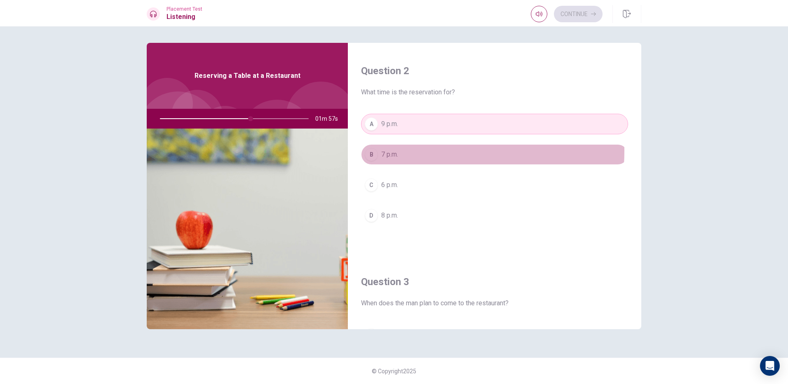
click at [415, 151] on button "B 7 p.m." at bounding box center [494, 154] width 267 height 21
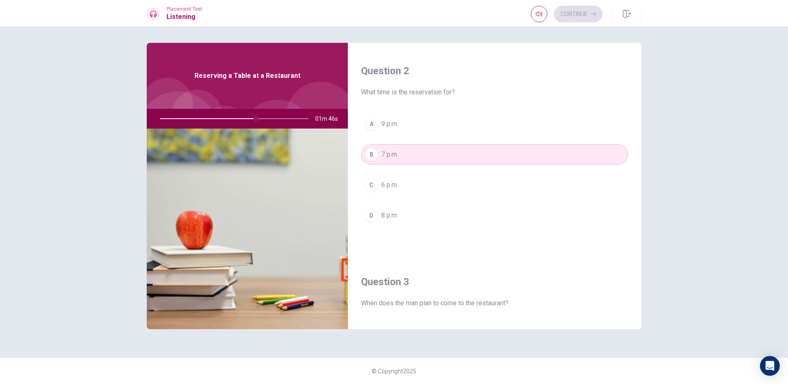
drag, startPoint x: 684, startPoint y: 276, endPoint x: 697, endPoint y: 324, distance: 49.4
click at [686, 279] on div "Question 1 Where does the man want to sit? A By the window B In a private room …" at bounding box center [394, 205] width 788 height 358
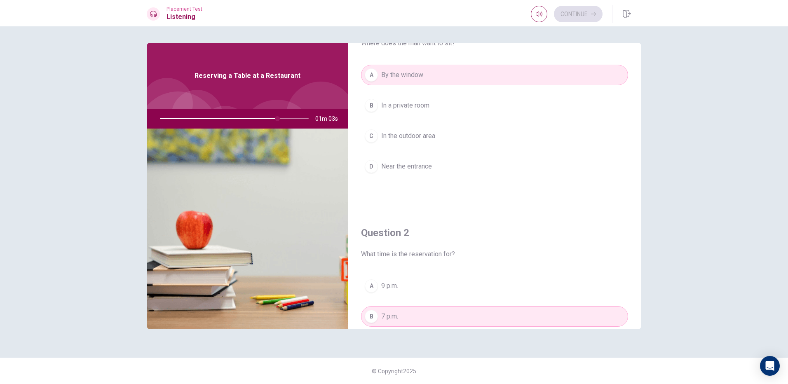
scroll to position [0, 0]
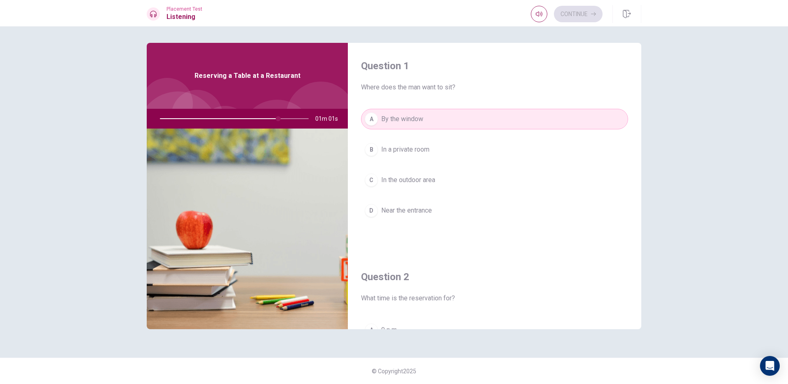
click at [290, 117] on div at bounding box center [232, 119] width 165 height 20
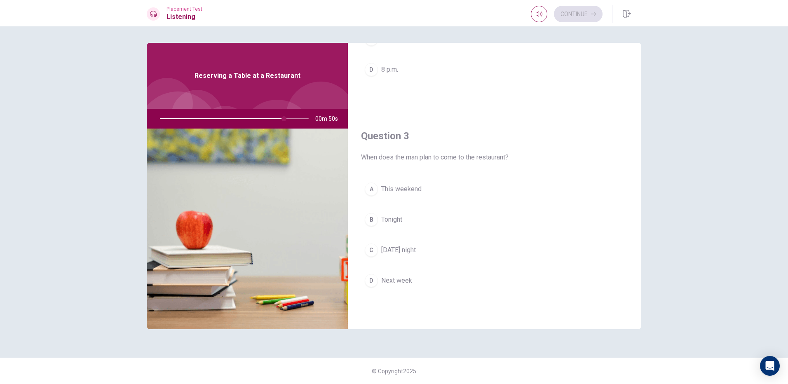
scroll to position [371, 0]
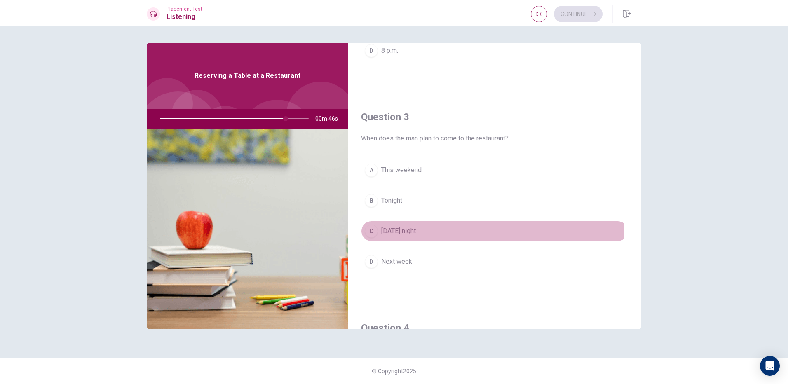
click at [383, 230] on span "[DATE] night" at bounding box center [398, 231] width 35 height 10
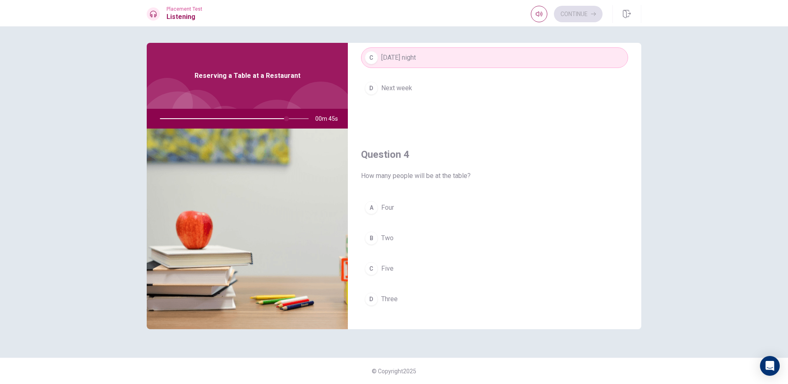
scroll to position [618, 0]
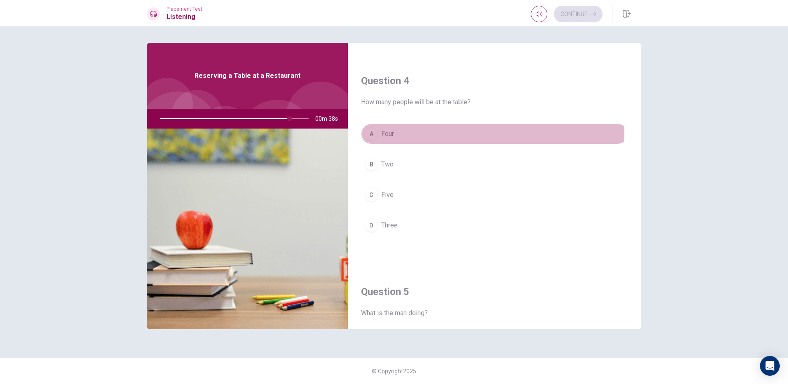
click at [388, 134] on span "Four" at bounding box center [387, 134] width 13 height 10
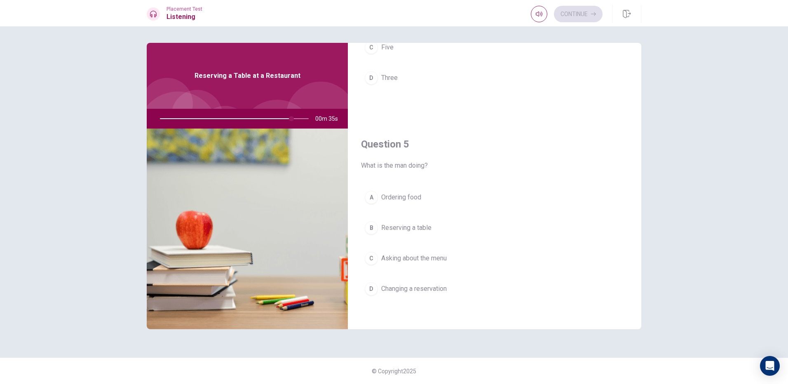
scroll to position [769, 0]
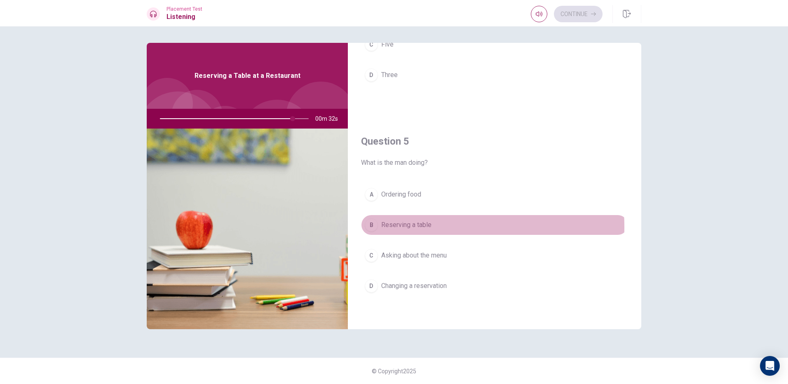
click at [404, 227] on span "Reserving a table" at bounding box center [406, 225] width 50 height 10
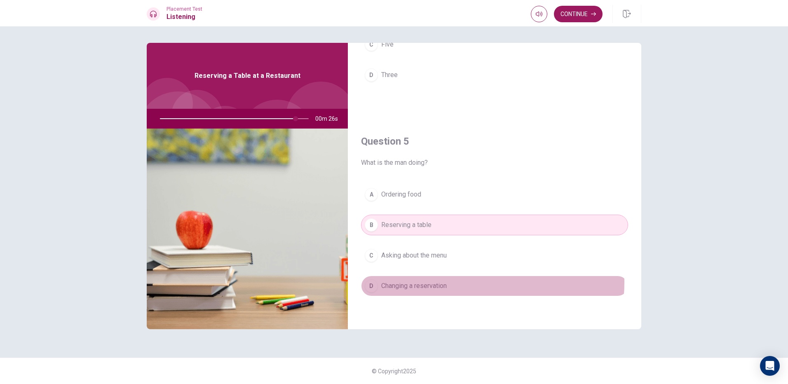
click at [449, 282] on button "D Changing a reservation" at bounding box center [494, 286] width 267 height 21
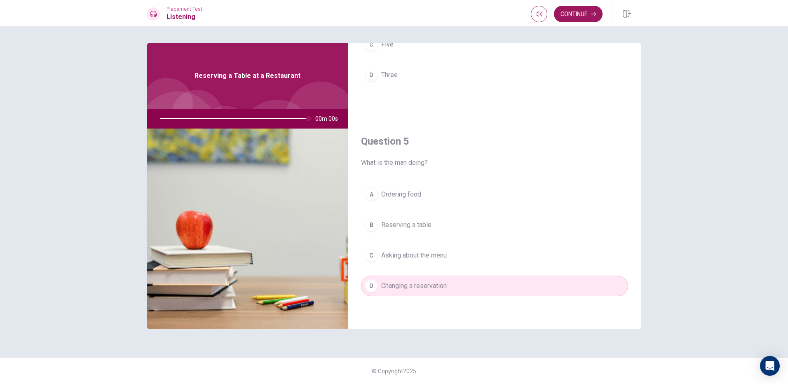
type input "0"
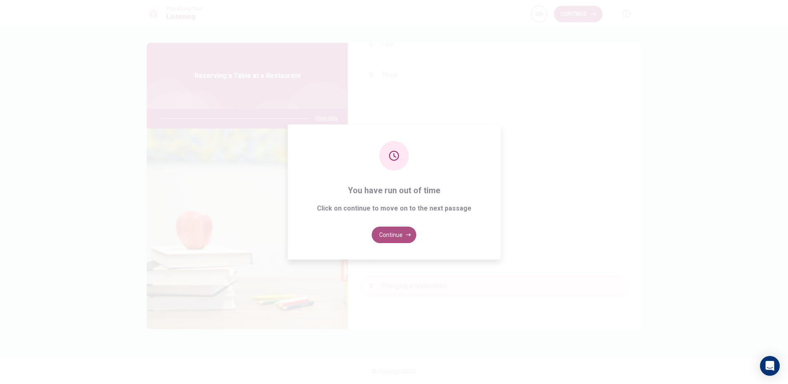
click at [402, 237] on button "Continue" at bounding box center [394, 235] width 45 height 16
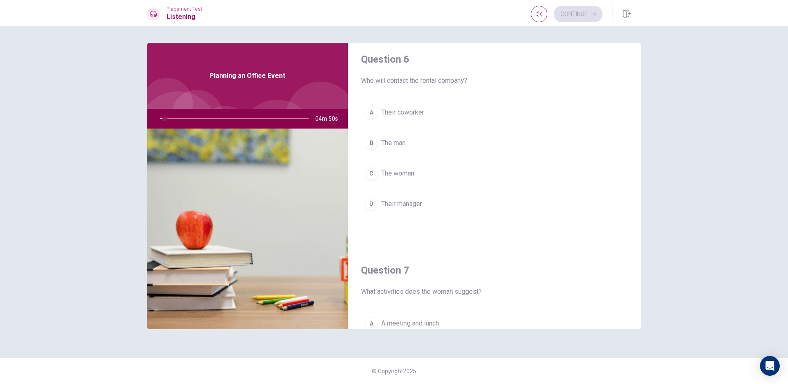
scroll to position [0, 0]
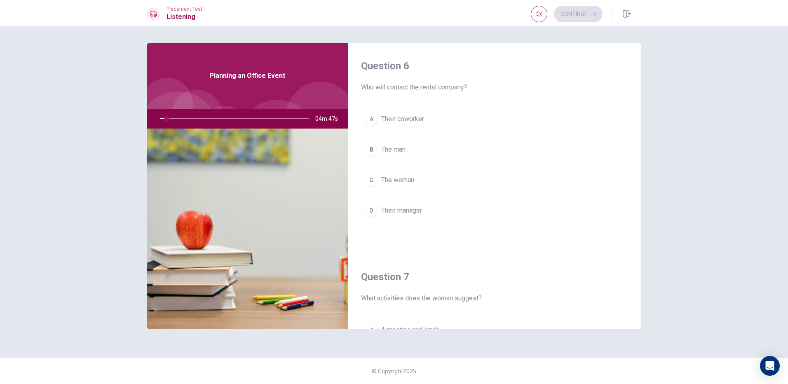
click at [172, 118] on div at bounding box center [232, 119] width 165 height 20
click at [174, 118] on div at bounding box center [232, 119] width 165 height 20
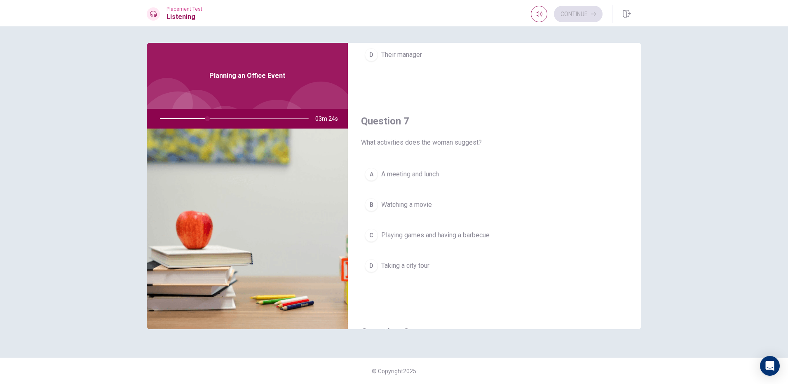
scroll to position [165, 0]
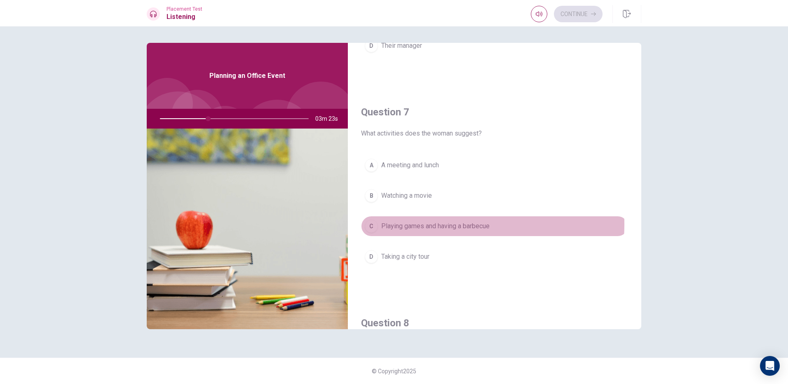
click at [416, 224] on span "Playing games and having a barbecue" at bounding box center [435, 226] width 108 height 10
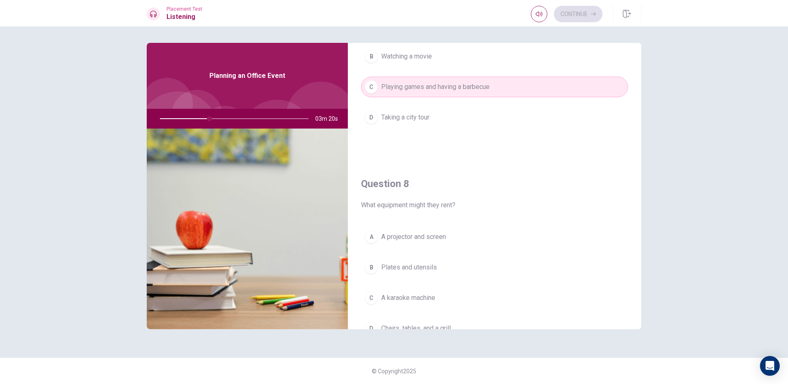
scroll to position [330, 0]
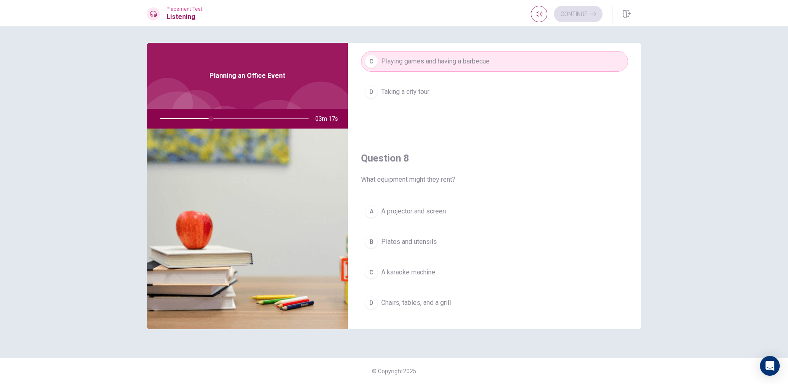
click at [399, 306] on button "D Chairs, tables, and a grill" at bounding box center [494, 303] width 267 height 21
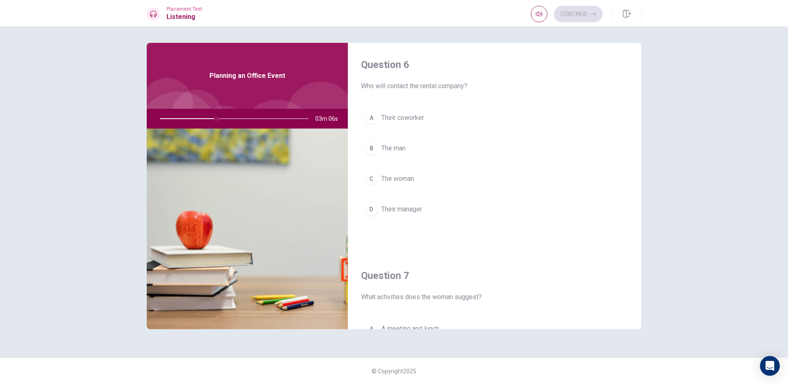
scroll to position [0, 0]
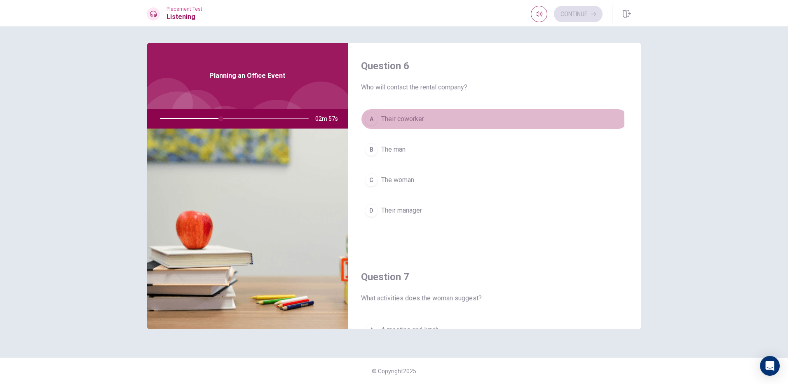
click at [441, 122] on button "A Their coworker" at bounding box center [494, 119] width 267 height 21
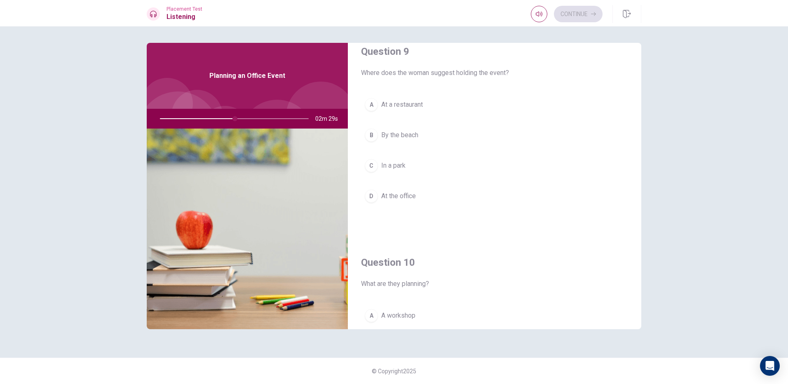
scroll to position [645, 0]
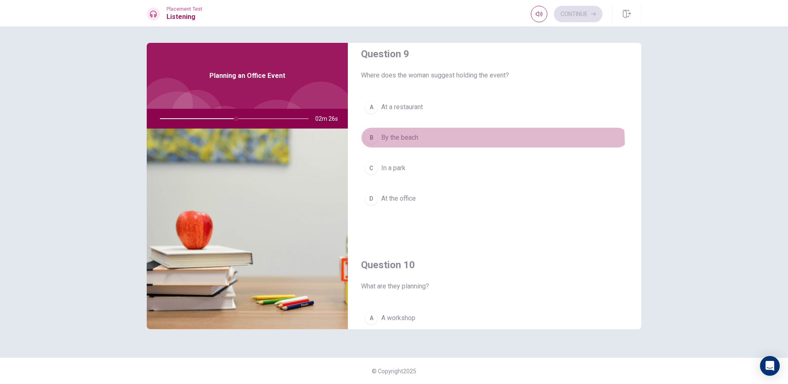
click at [478, 143] on button "B By the beach" at bounding box center [494, 137] width 267 height 21
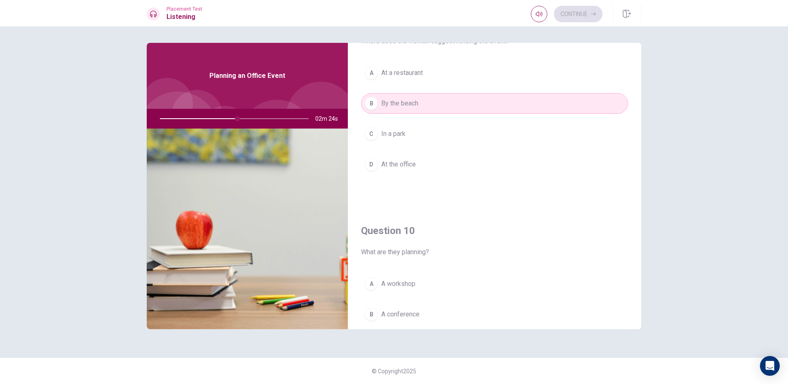
scroll to position [769, 0]
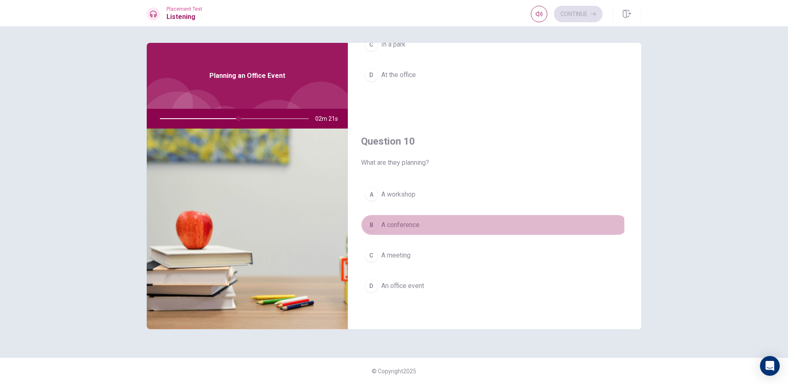
click at [446, 227] on button "B A conference" at bounding box center [494, 225] width 267 height 21
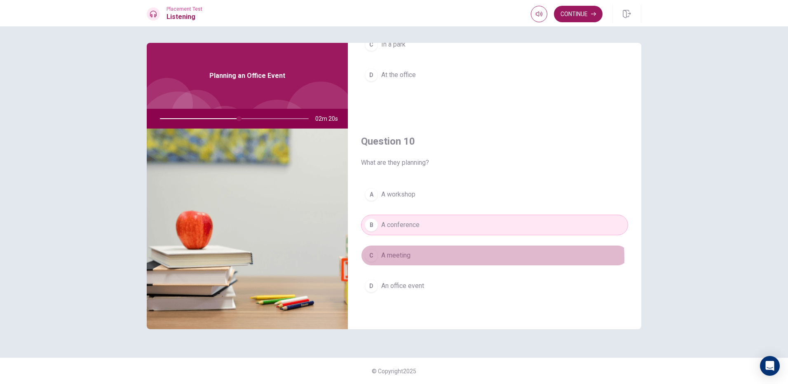
click at [436, 259] on button "C A meeting" at bounding box center [494, 255] width 267 height 21
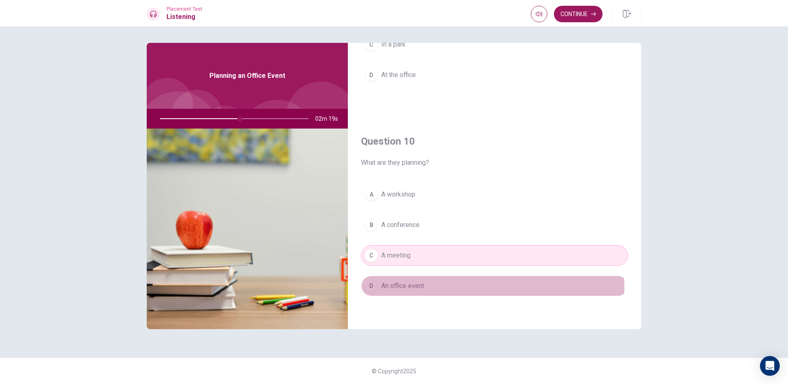
click at [431, 286] on button "D An office event" at bounding box center [494, 286] width 267 height 21
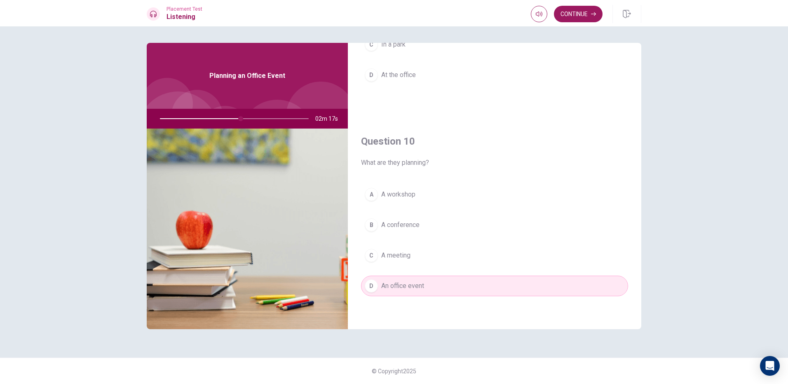
click at [430, 231] on button "B A conference" at bounding box center [494, 225] width 267 height 21
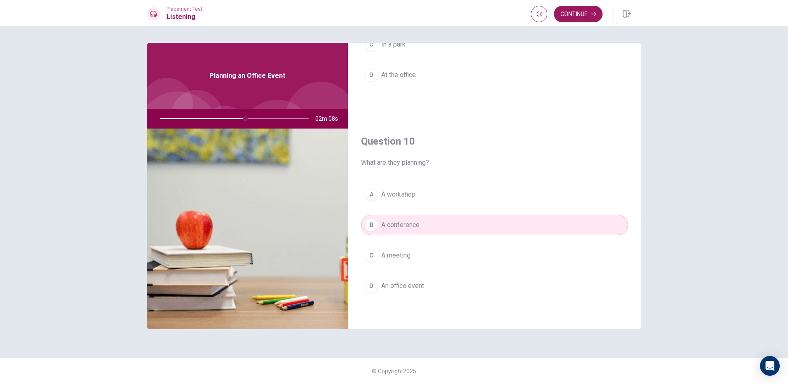
click at [455, 199] on button "A A workshop" at bounding box center [494, 194] width 267 height 21
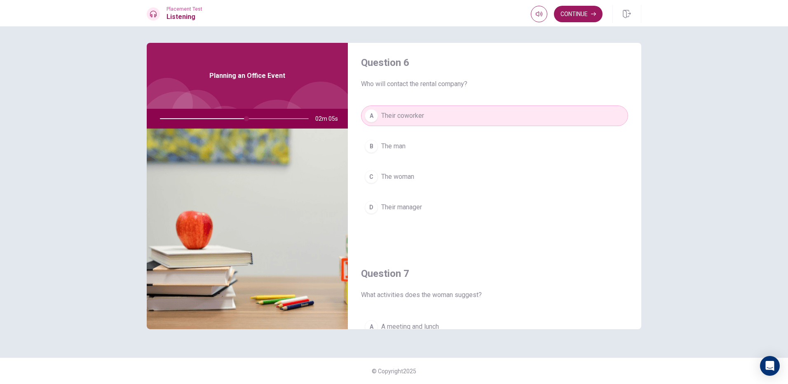
scroll to position [0, 0]
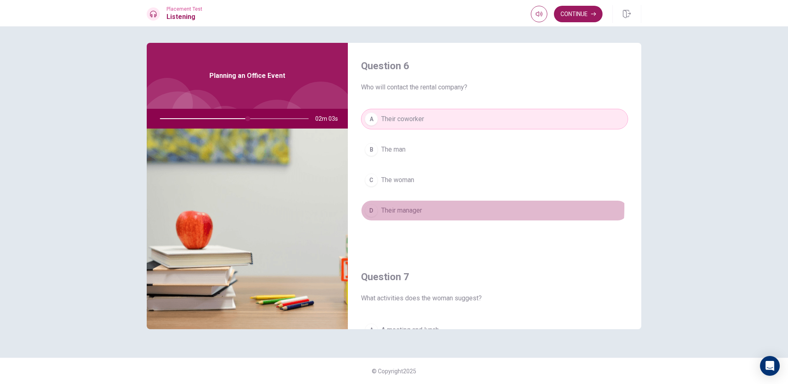
click at [426, 207] on button "D Their manager" at bounding box center [494, 210] width 267 height 21
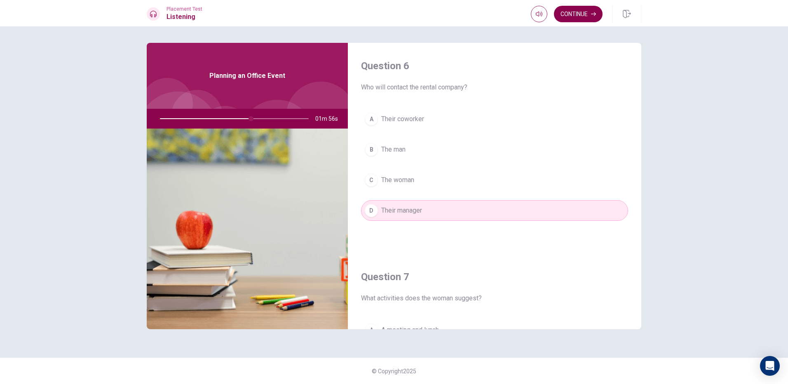
click at [587, 15] on button "Continue" at bounding box center [578, 14] width 49 height 16
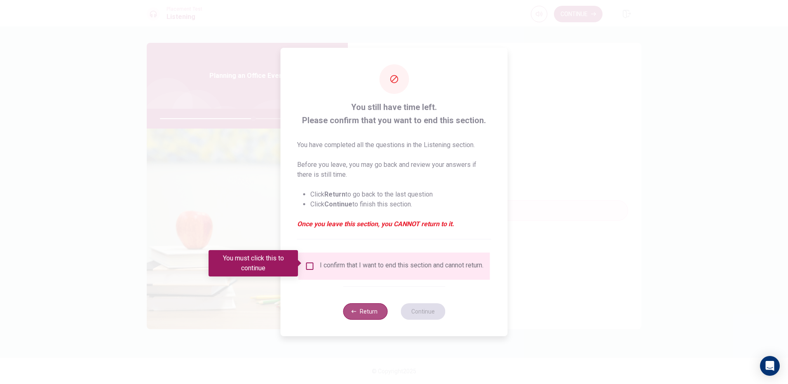
click at [354, 318] on button "Return" at bounding box center [365, 311] width 45 height 16
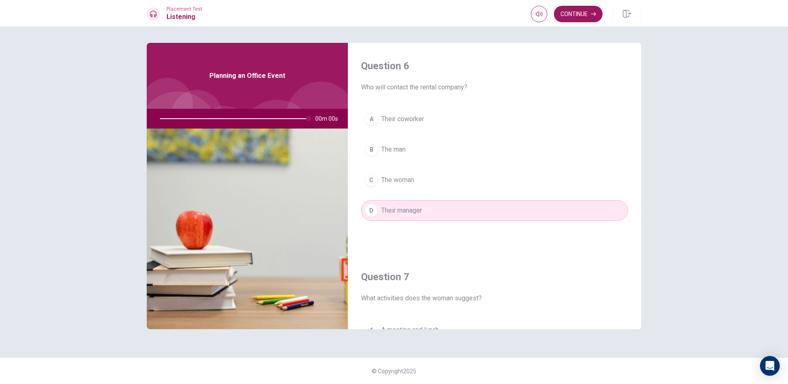
type input "0"
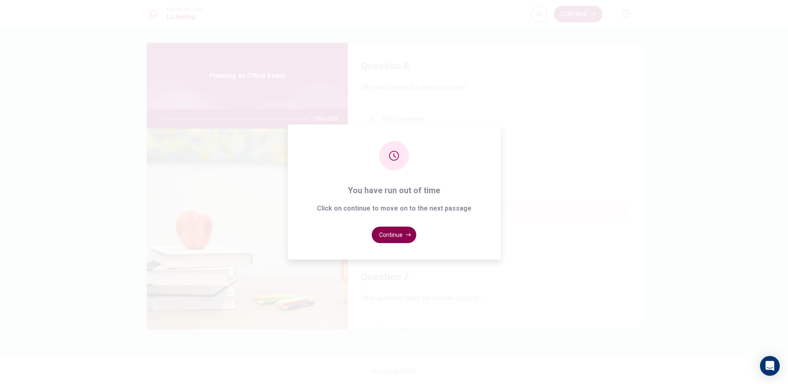
click at [403, 234] on button "Continue" at bounding box center [394, 235] width 45 height 16
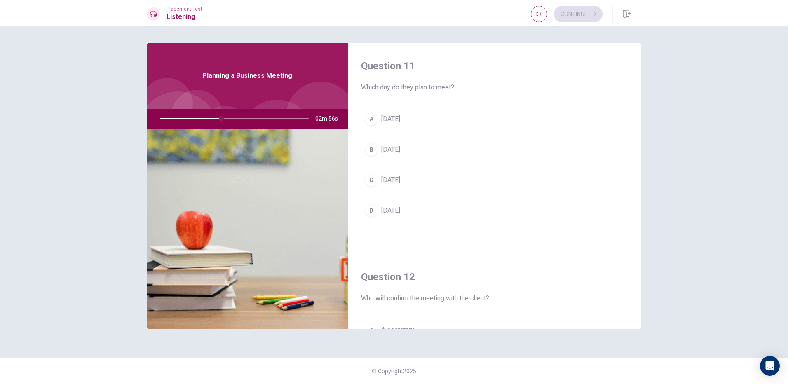
click at [418, 123] on button "A [DATE]" at bounding box center [494, 119] width 267 height 21
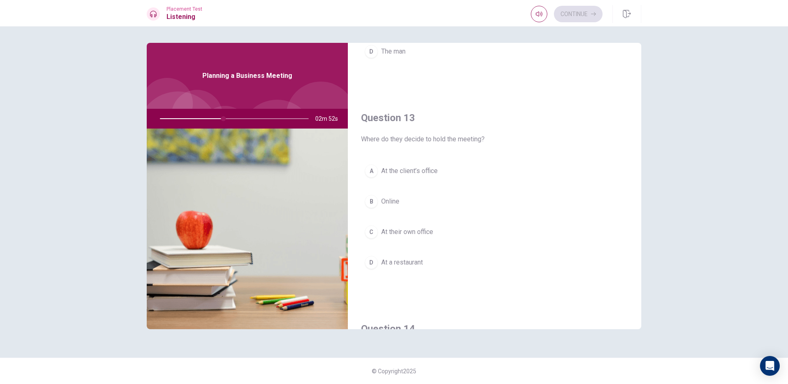
scroll to position [371, 0]
click at [455, 230] on button "C At their own office" at bounding box center [494, 231] width 267 height 21
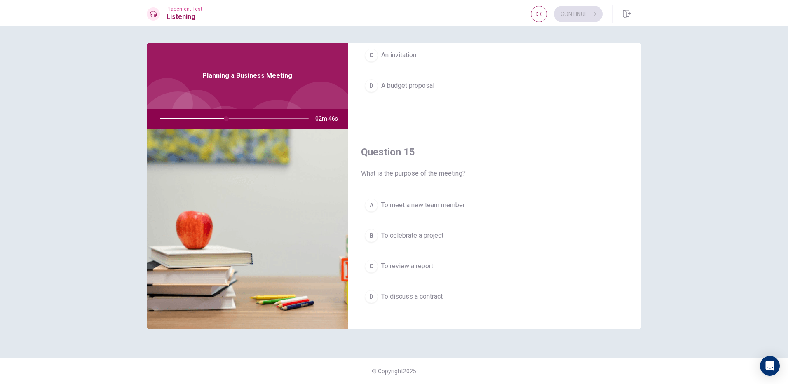
scroll to position [769, 0]
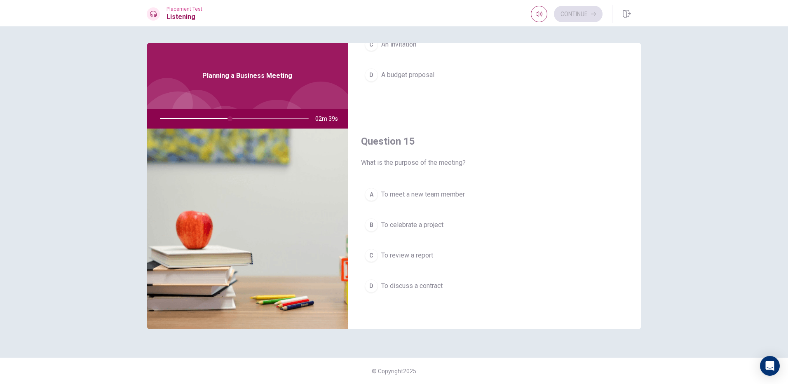
click at [423, 288] on span "To discuss a contract" at bounding box center [411, 286] width 61 height 10
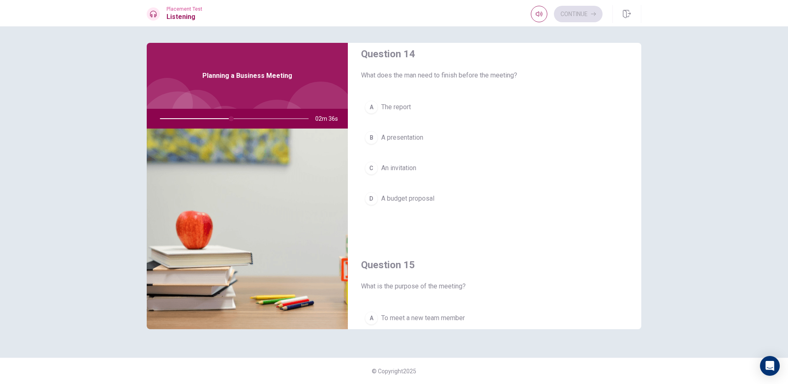
scroll to position [604, 0]
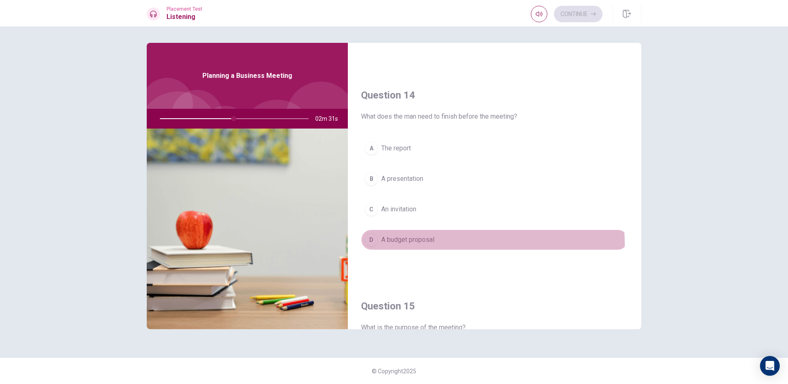
click at [425, 246] on button "D A budget proposal" at bounding box center [494, 240] width 267 height 21
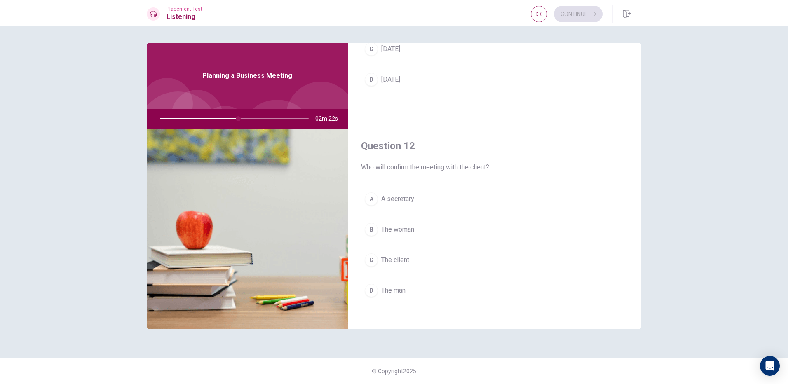
scroll to position [150, 0]
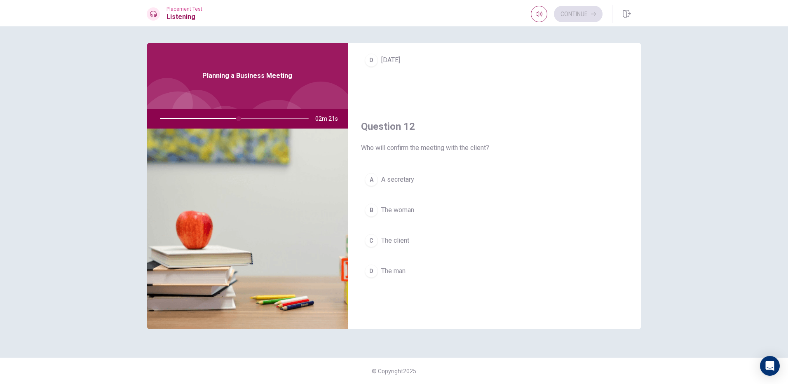
click at [372, 270] on div "D" at bounding box center [371, 271] width 13 height 13
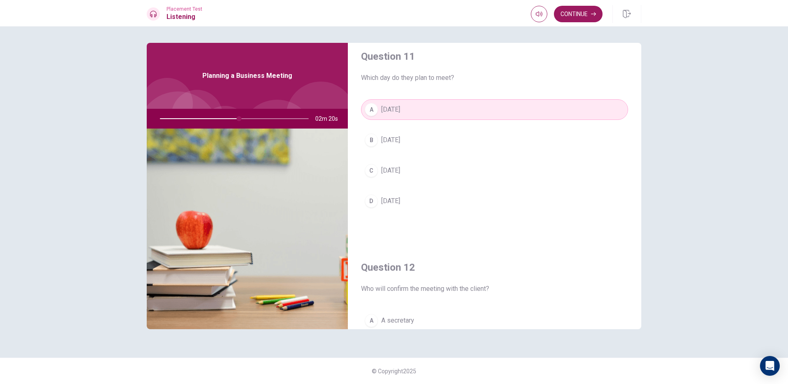
scroll to position [0, 0]
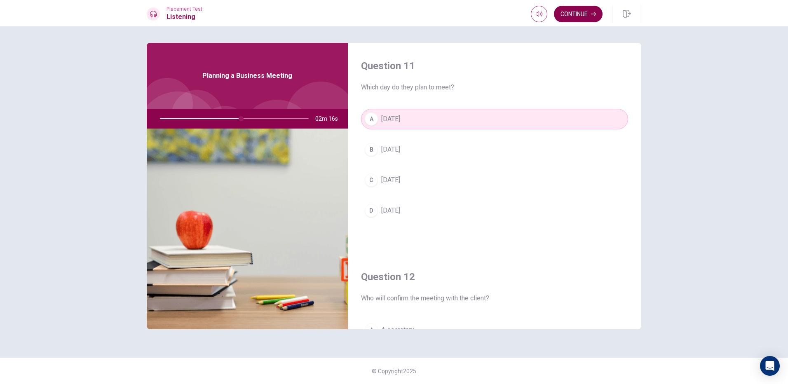
click at [577, 13] on button "Continue" at bounding box center [578, 14] width 49 height 16
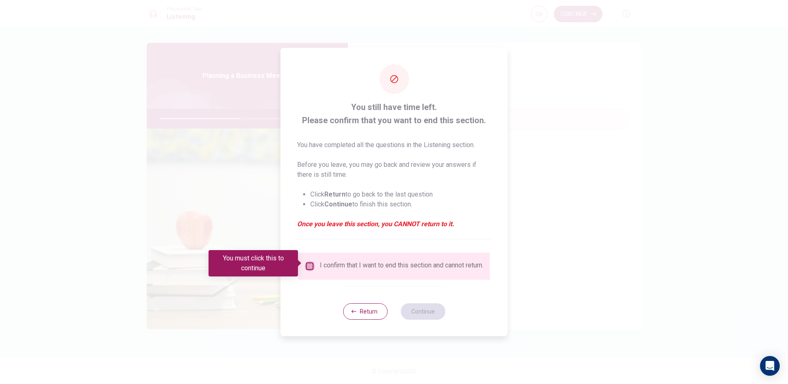
click at [311, 264] on input "You must click this to continue" at bounding box center [310, 266] width 10 height 10
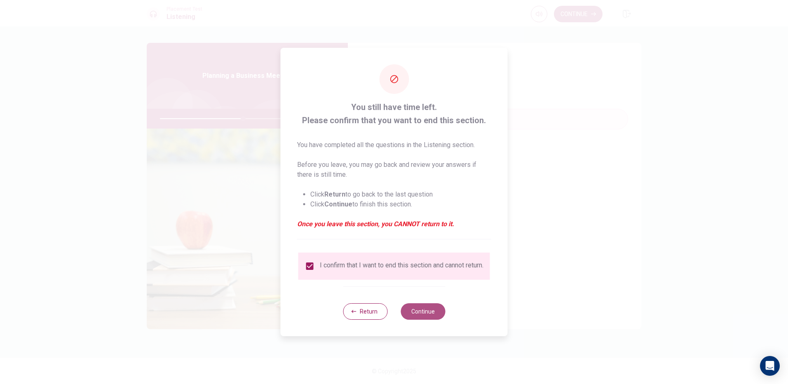
click at [430, 310] on button "Continue" at bounding box center [423, 311] width 45 height 16
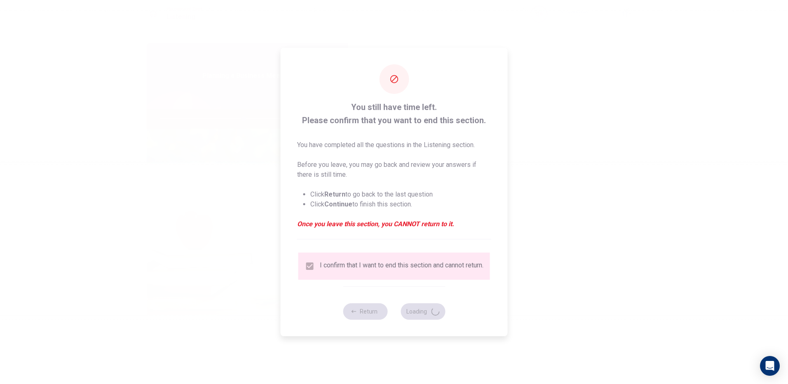
type input "57"
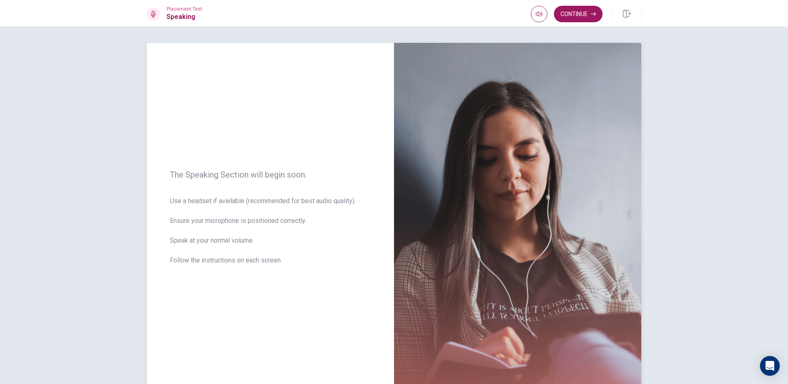
click at [341, 240] on span "Use a headset if available (recommended for best audio quality). Ensure your mi…" at bounding box center [270, 235] width 201 height 79
click at [525, 225] on img at bounding box center [517, 222] width 247 height 359
drag, startPoint x: 520, startPoint y: 223, endPoint x: 515, endPoint y: 231, distance: 9.6
click at [518, 231] on img at bounding box center [517, 222] width 247 height 359
click at [572, 9] on button "Continue" at bounding box center [578, 14] width 49 height 16
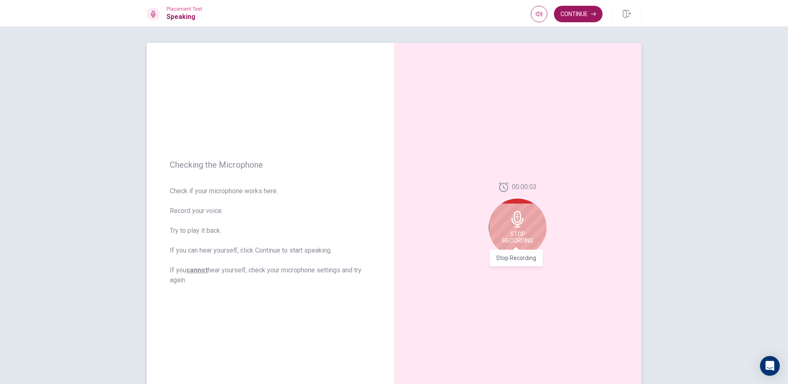
click at [516, 231] on span "Stop Recording" at bounding box center [517, 237] width 31 height 13
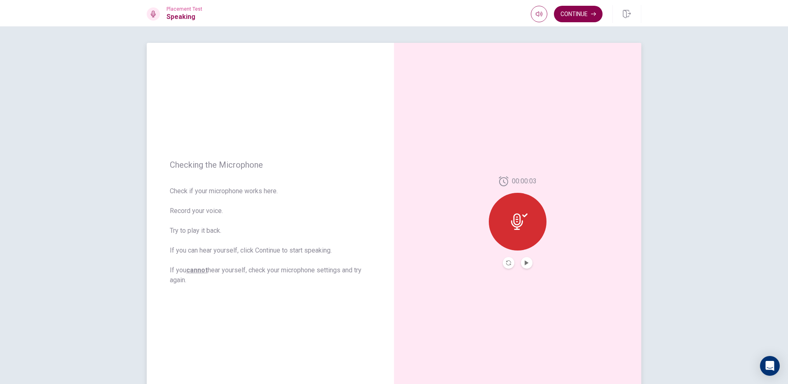
click at [565, 18] on button "Continue" at bounding box center [578, 14] width 49 height 16
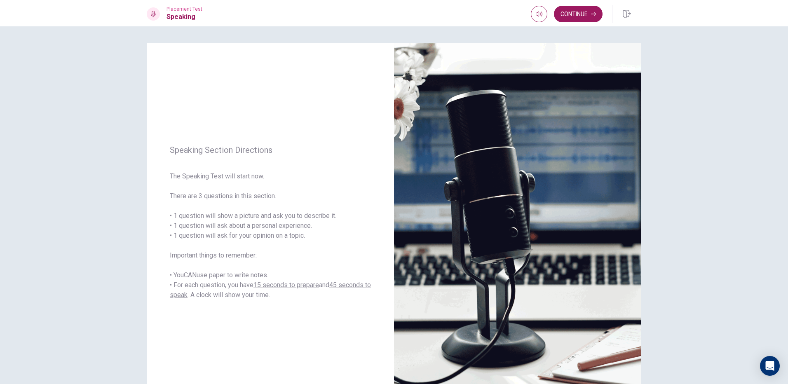
click at [564, 15] on button "Continue" at bounding box center [578, 14] width 49 height 16
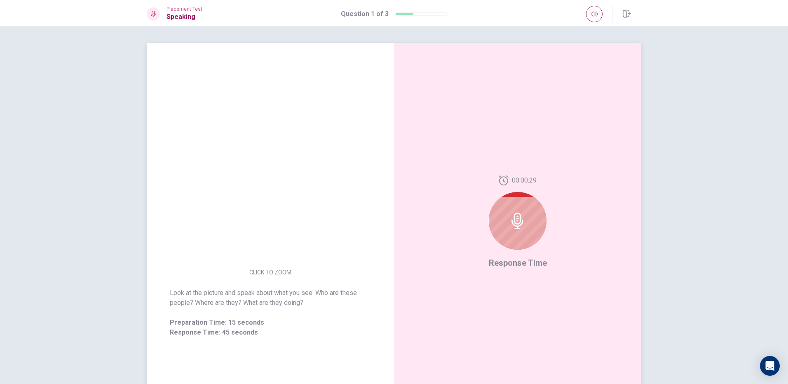
click at [507, 210] on div at bounding box center [518, 221] width 58 height 58
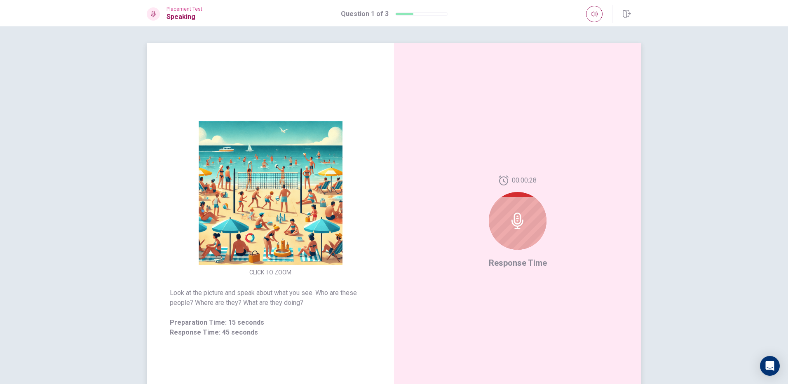
drag, startPoint x: 516, startPoint y: 217, endPoint x: 513, endPoint y: 210, distance: 7.0
click at [516, 213] on icon at bounding box center [517, 221] width 12 height 16
click at [516, 224] on icon at bounding box center [517, 221] width 12 height 16
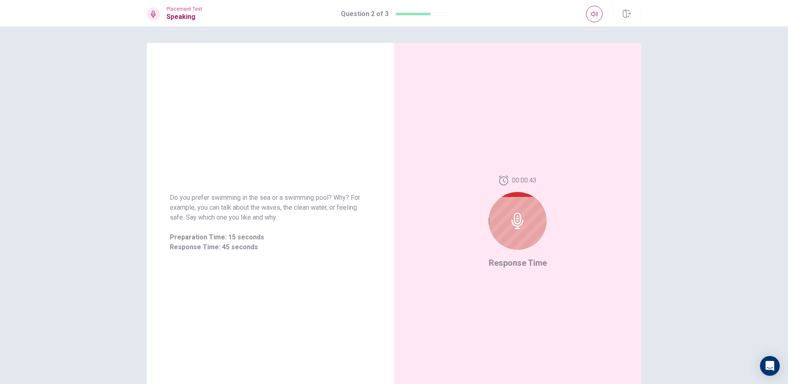
click at [507, 215] on div at bounding box center [518, 221] width 58 height 58
click at [517, 219] on icon at bounding box center [517, 221] width 16 height 16
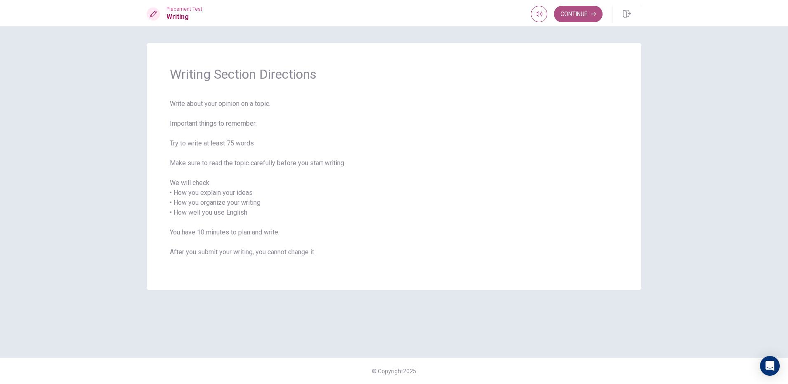
click at [580, 15] on button "Continue" at bounding box center [578, 14] width 49 height 16
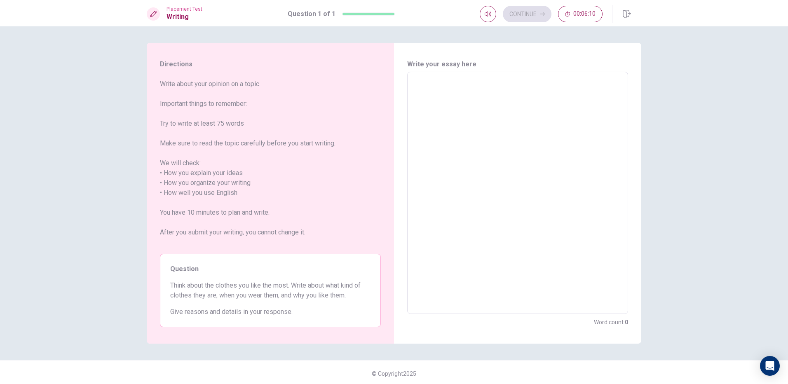
click at [435, 101] on textarea at bounding box center [517, 193] width 209 height 229
type textarea "I"
type textarea "x"
type textarea "I"
type textarea "x"
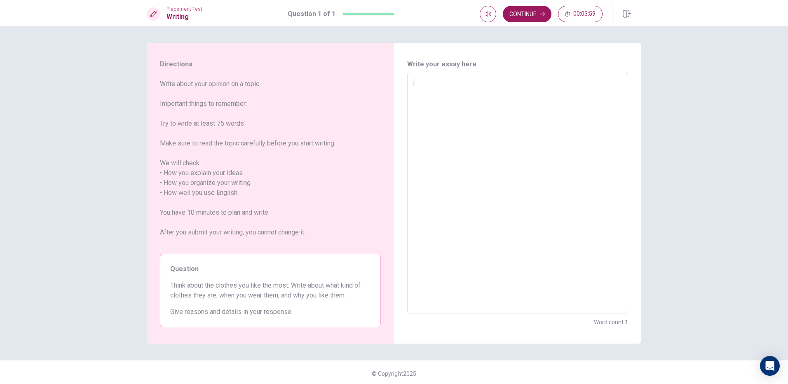
type textarea "I l"
type textarea "x"
type textarea "I li"
type textarea "x"
type textarea "I lik"
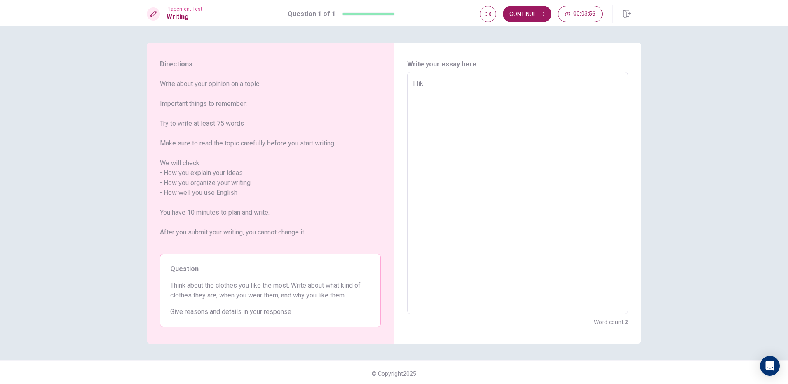
type textarea "x"
type textarea "I like"
type textarea "x"
type textarea "I like"
type textarea "x"
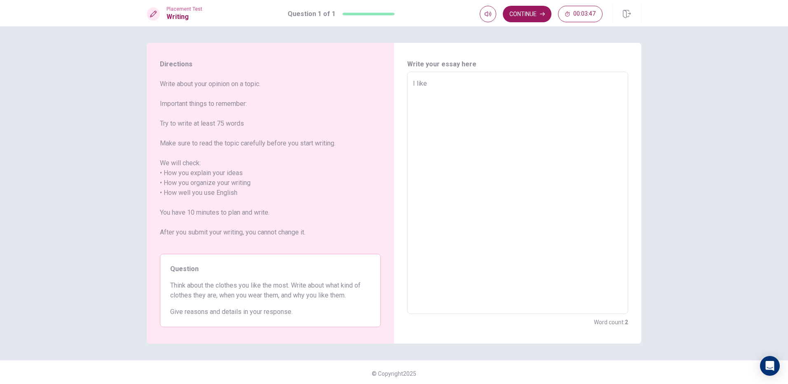
type textarea "I like c"
type textarea "x"
type textarea "I like cl"
type textarea "x"
type textarea "I like clo"
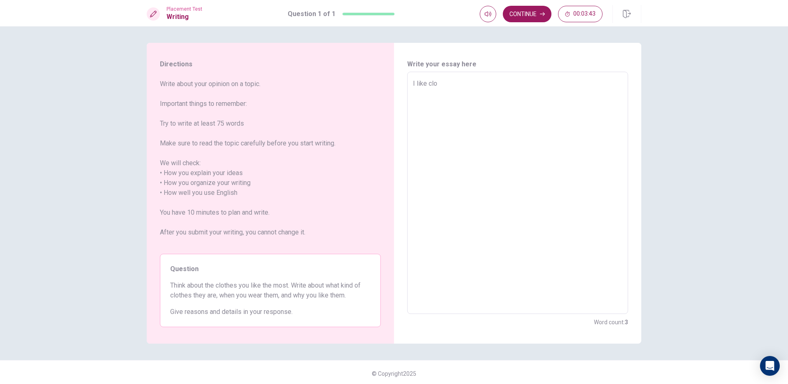
type textarea "x"
type textarea "I like clot"
type textarea "x"
type textarea "I like cloth"
type textarea "x"
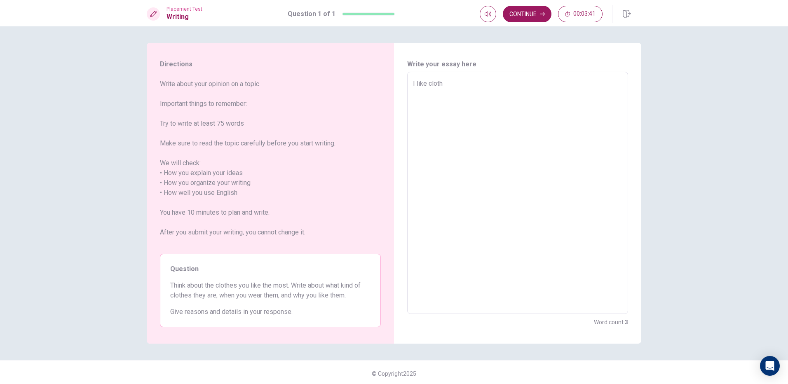
type textarea "I like clothe"
type textarea "x"
type textarea "I like clothes"
type textarea "x"
type textarea "I like clothes."
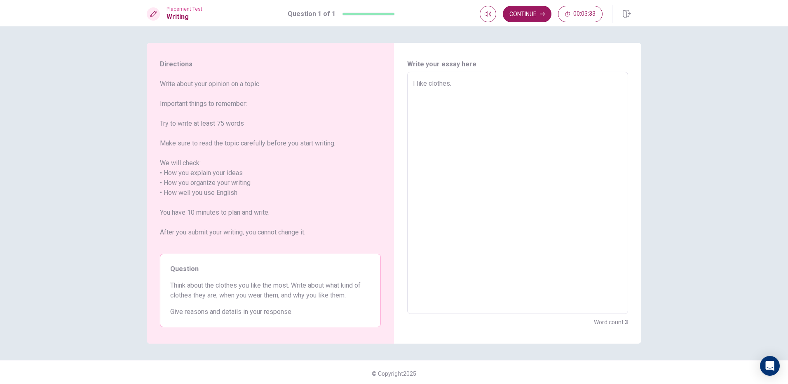
type textarea "x"
type textarea "I like clothes.B"
type textarea "x"
type textarea "I like [DOMAIN_NAME]"
type textarea "x"
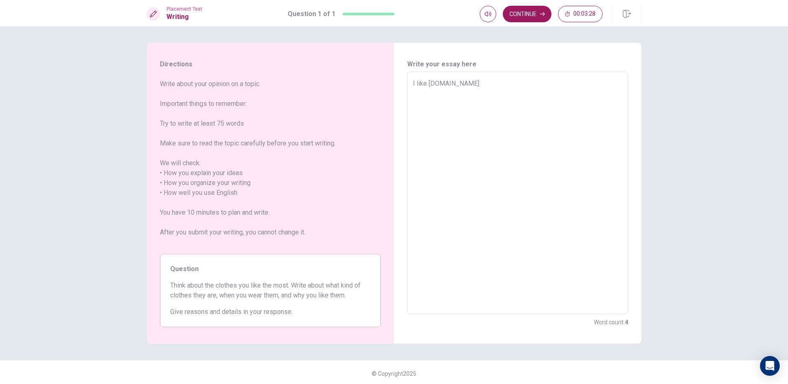
type textarea "I like clothes.Bec"
type textarea "x"
type textarea "I like clothes.Beca"
type textarea "x"
type textarea "I like clothes.Becau"
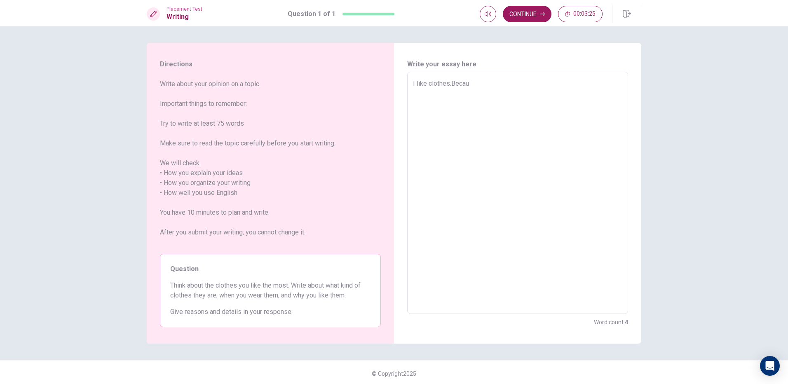
type textarea "x"
type textarea "I like clothes.Becaus"
type textarea "x"
type textarea "I like clothes.Because"
type textarea "x"
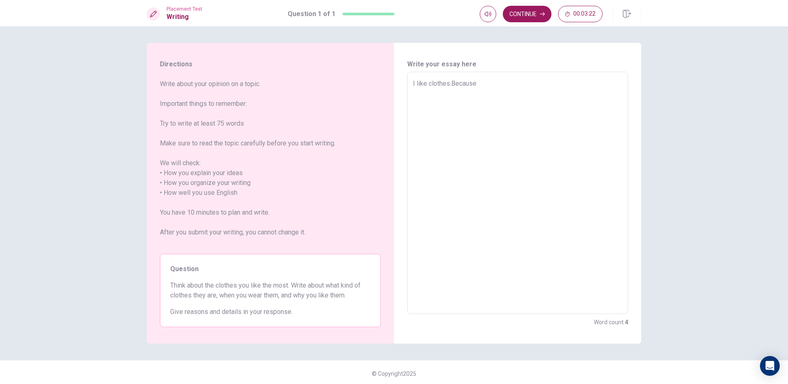
type textarea "I like clothes.Because"
type textarea "x"
type textarea "I like clothes.Because t"
type textarea "x"
type textarea "I like clothes.Because th"
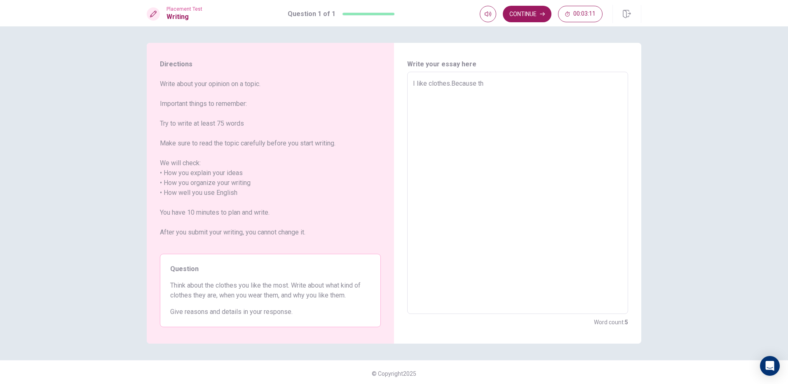
type textarea "x"
type textarea "I like clothes.Because the"
type textarea "x"
type textarea "I like clothes.Because thes"
type textarea "x"
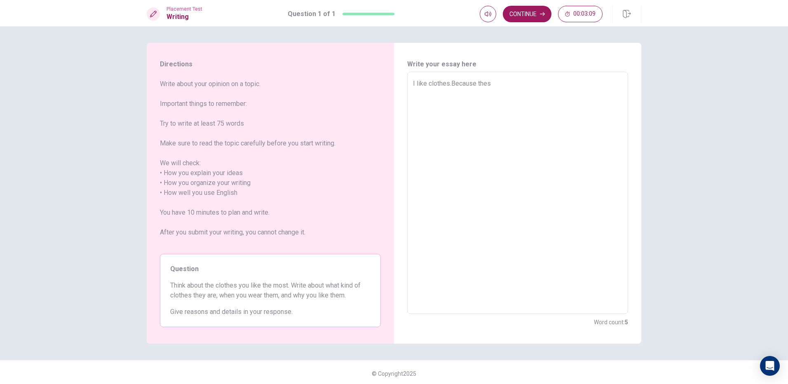
type textarea "I like clothes.Because these"
type textarea "x"
type textarea "I like clothes.Because thesea"
type textarea "x"
type textarea "I like clothes.Because thesear"
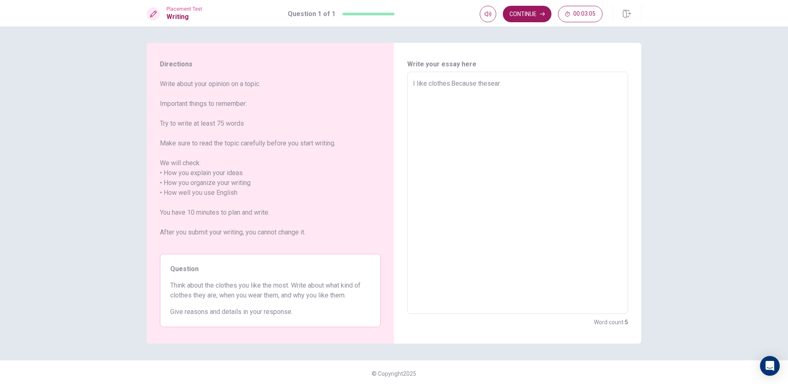
type textarea "x"
type textarea "I like clothes.Because theseare"
type textarea "x"
type textarea "I like clothes.Because thesear"
type textarea "x"
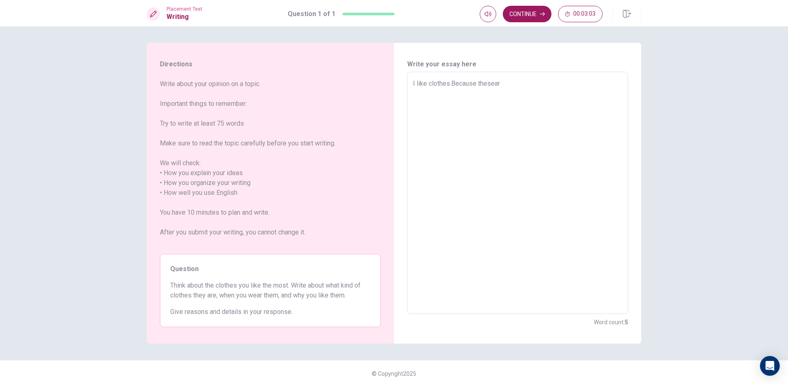
type textarea "I like clothes.Because thesea"
type textarea "x"
type textarea "I like clothes.Because these"
type textarea "x"
type textarea "I like clothes.Because these"
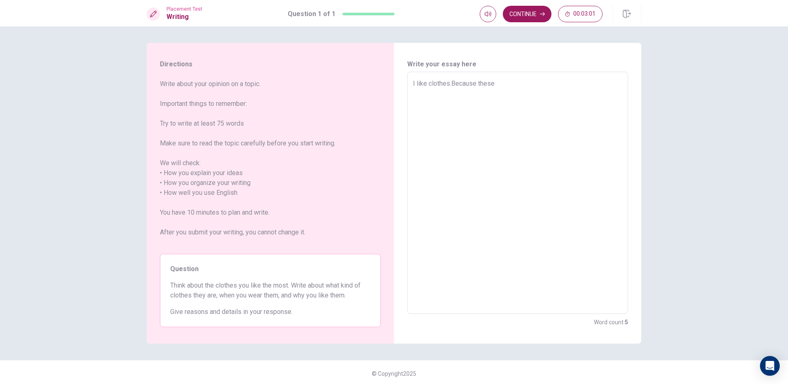
type textarea "x"
type textarea "I like clothes.Because these a"
type textarea "x"
type textarea "I like clothes.Because these ar"
type textarea "x"
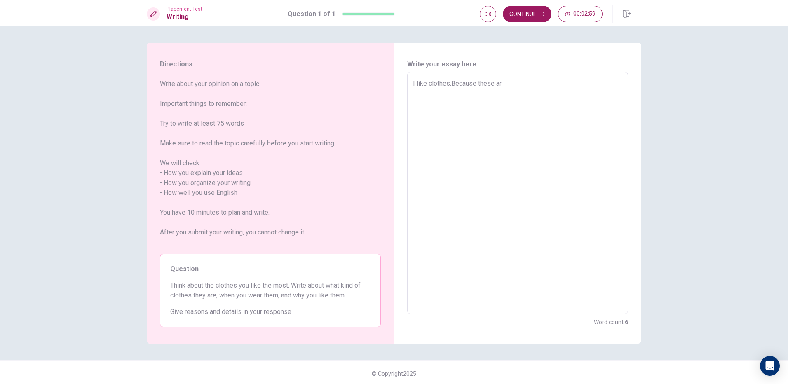
type textarea "I like clothes.Because these are"
type textarea "x"
type textarea "I like clothes.Because these are"
type textarea "x"
type textarea "I like clothes.Because these are b"
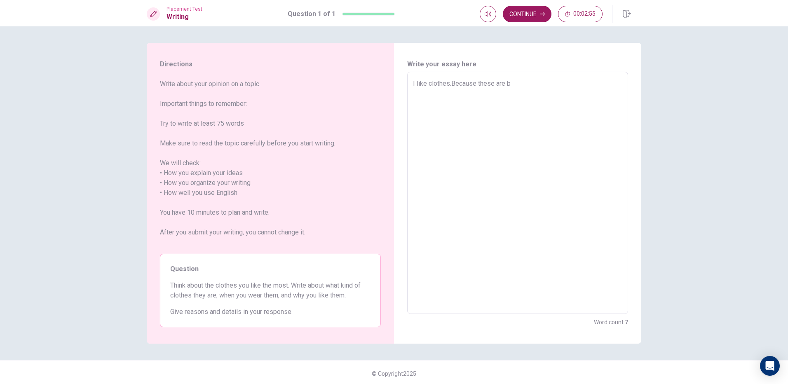
type textarea "x"
type textarea "I like clothes.Because these are be"
type textarea "x"
type textarea "I like clothes.Because these are bec"
type textarea "x"
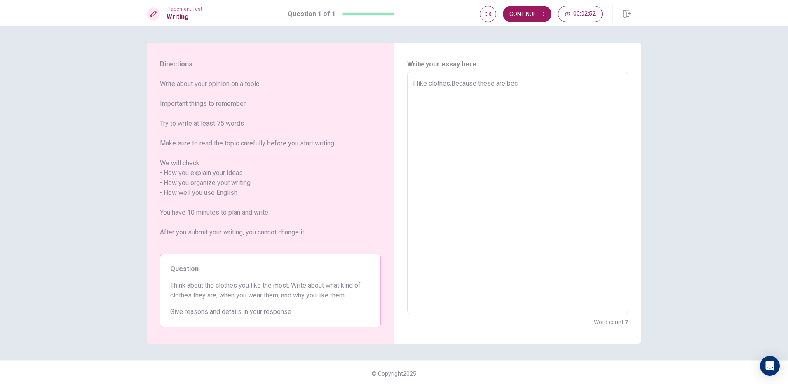
type textarea "I like clothes.Because these are beca"
type textarea "x"
type textarea "I like clothes.Because these are bec"
type textarea "x"
type textarea "I like clothes.Because these are be"
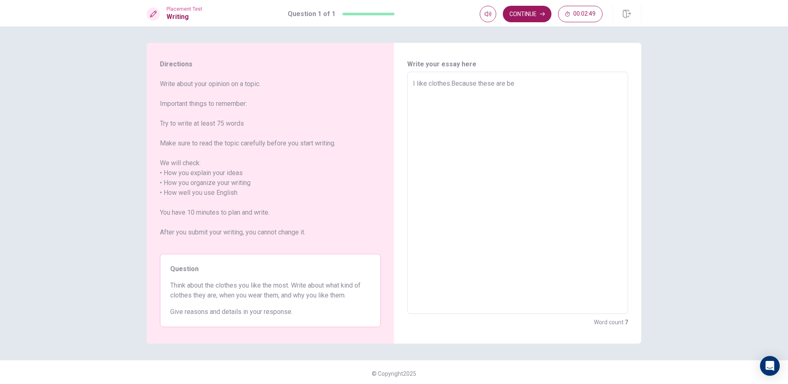
type textarea "x"
type textarea "I like clothes.Because these are b"
type textarea "x"
type textarea "I like clothes.Because these are"
type textarea "x"
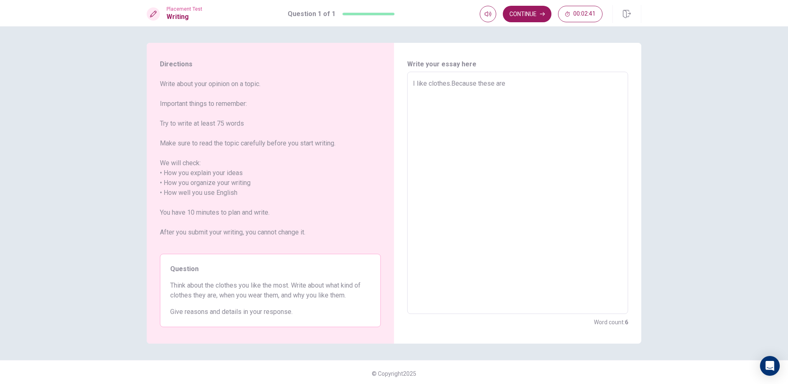
type textarea "I like clothes.Because these are b"
type textarea "x"
type textarea "I like clothes.Because these are be"
type textarea "x"
type textarea "I like clothes.Because these are bea"
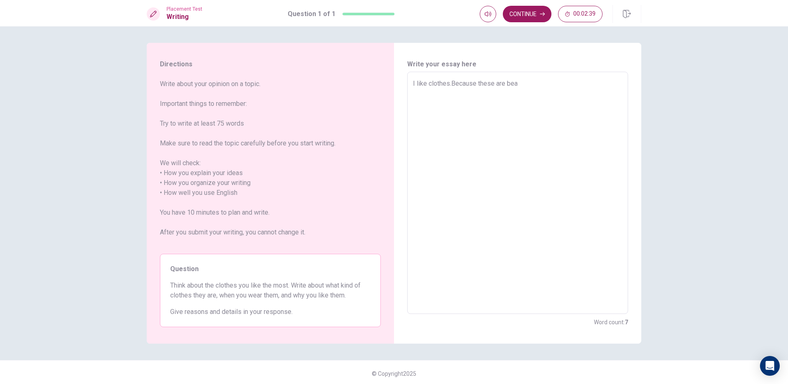
type textarea "x"
type textarea "I like clothes.Because these are beau"
type textarea "x"
type textarea "I like clothes.Because these are beaut"
type textarea "x"
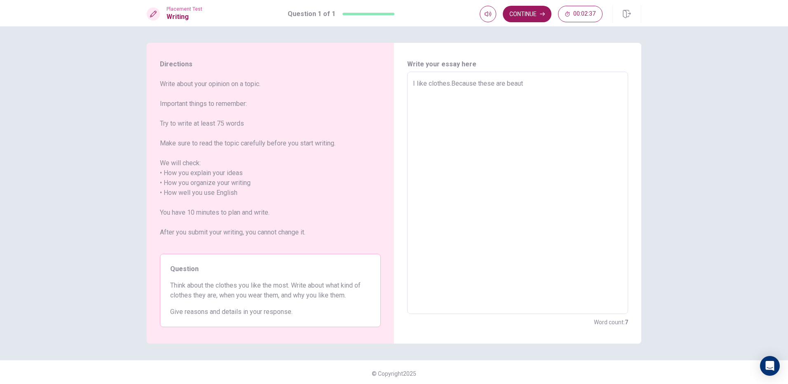
type textarea "I like clothes.Because these are beautl"
type textarea "x"
type textarea "I like clothes.Because these are beautlf"
type textarea "x"
type textarea "I like clothes.Because these are beautlfu"
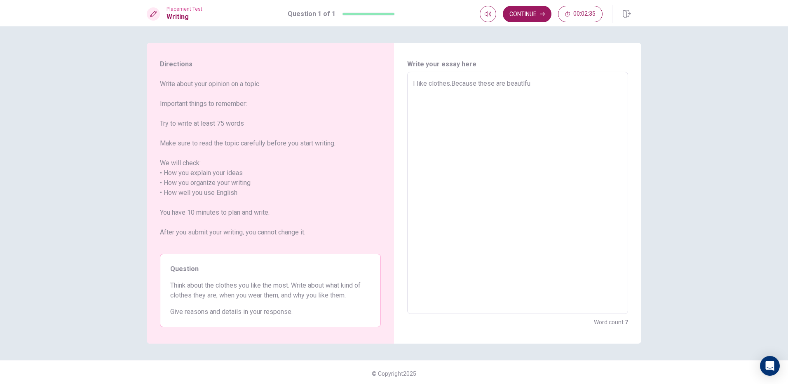
type textarea "x"
type textarea "I like clothes.Because these are beautlful"
type textarea "x"
type textarea "I like clothes.Because these are beautlful"
click at [525, 10] on button "Continue" at bounding box center [527, 14] width 49 height 16
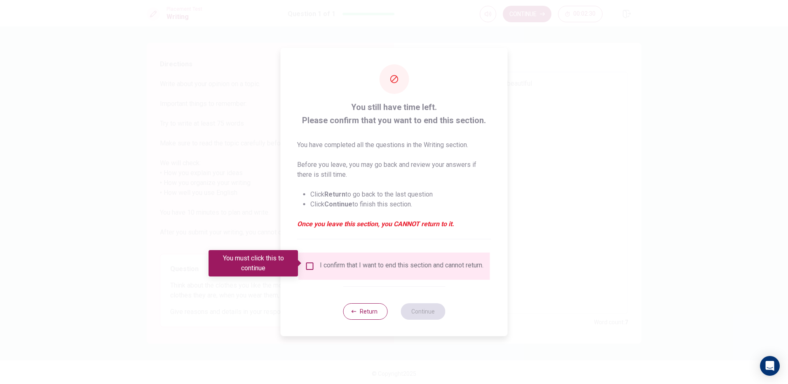
click at [310, 263] on input "You must click this to continue" at bounding box center [310, 266] width 10 height 10
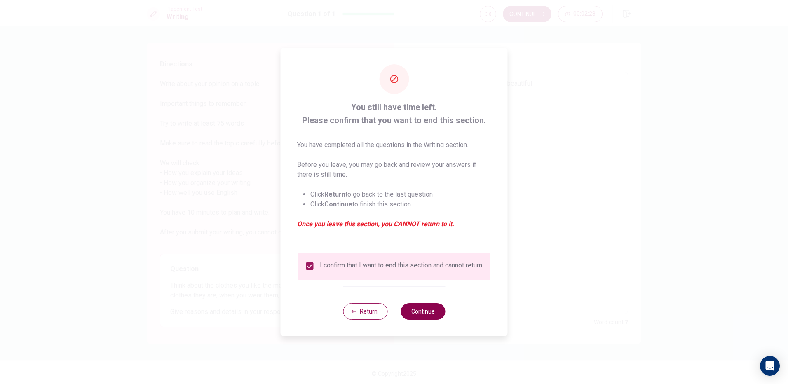
click at [431, 317] on button "Continue" at bounding box center [423, 311] width 45 height 16
type textarea "x"
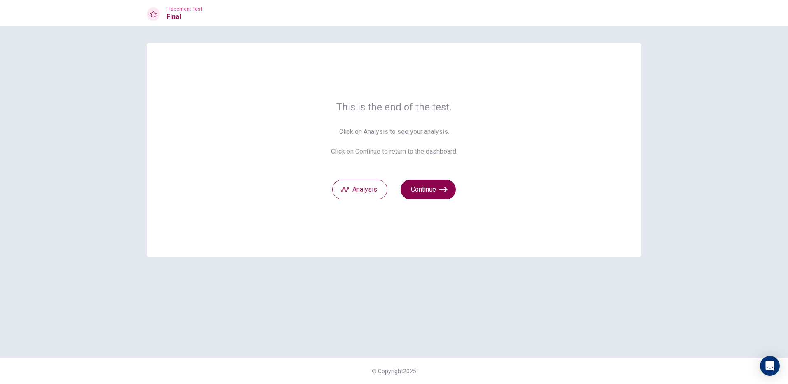
click at [434, 188] on button "Continue" at bounding box center [428, 190] width 55 height 20
